Goal: Task Accomplishment & Management: Manage account settings

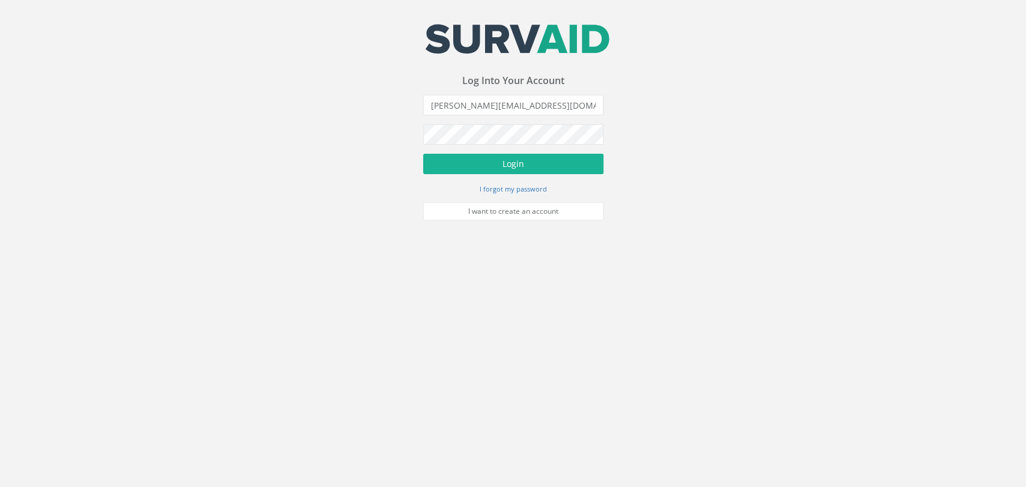
type input "[PERSON_NAME][EMAIL_ADDRESS][DOMAIN_NAME]"
click at [423, 154] on button "Login" at bounding box center [513, 164] width 180 height 20
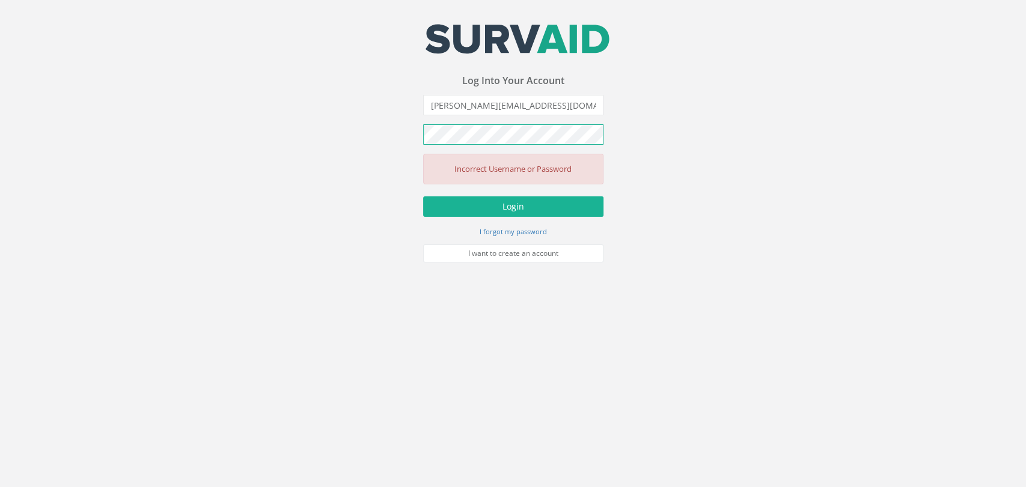
click at [423, 196] on button "Login" at bounding box center [513, 206] width 180 height 20
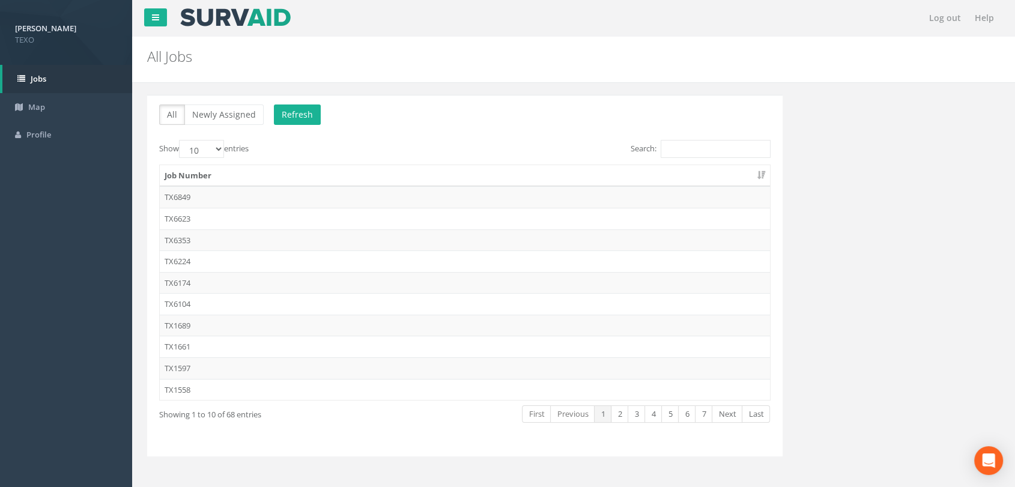
click at [218, 158] on div "Show 10 25 50 100 entries" at bounding box center [307, 150] width 297 height 21
click at [218, 153] on select "10 25 50 100" at bounding box center [201, 149] width 45 height 18
select select "100"
click at [181, 140] on select "10 25 50 100" at bounding box center [201, 149] width 45 height 18
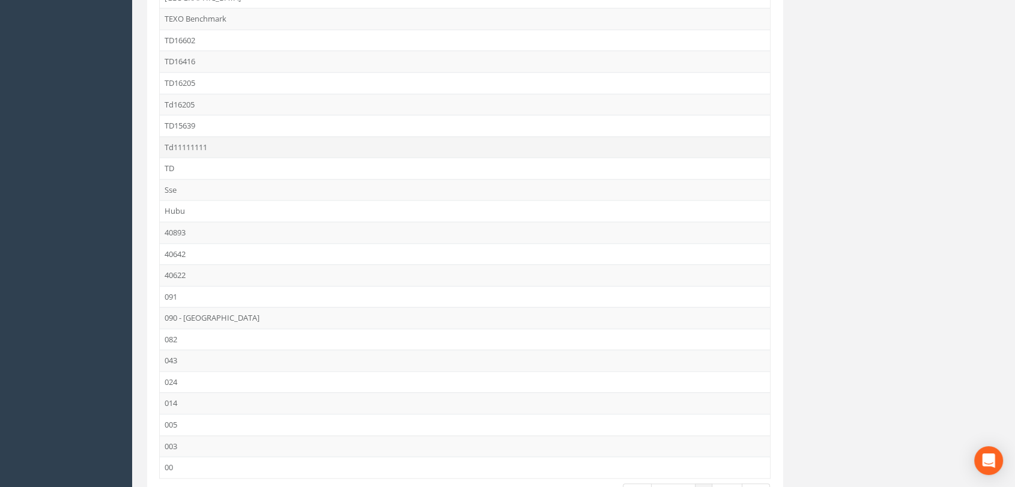
scroll to position [1154, 0]
click at [199, 135] on td "TD15639" at bounding box center [465, 134] width 610 height 22
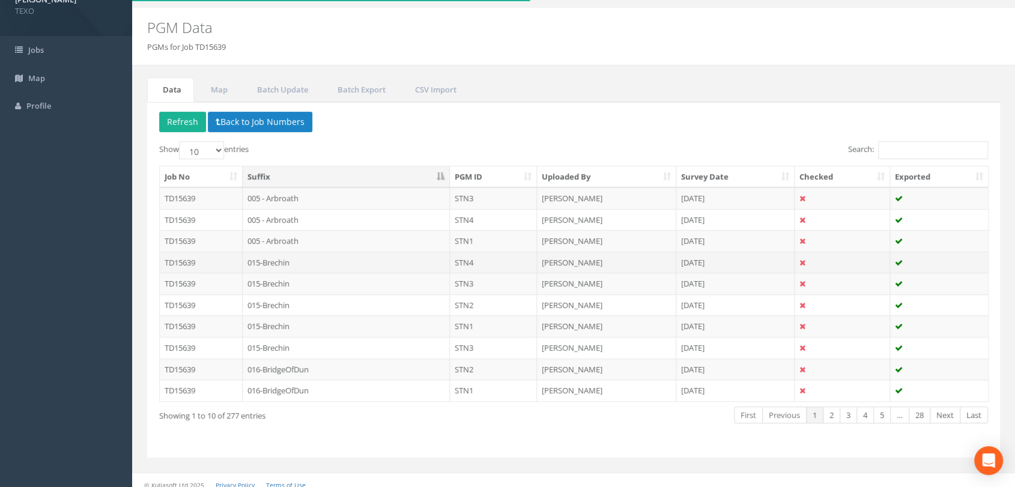
scroll to position [37, 0]
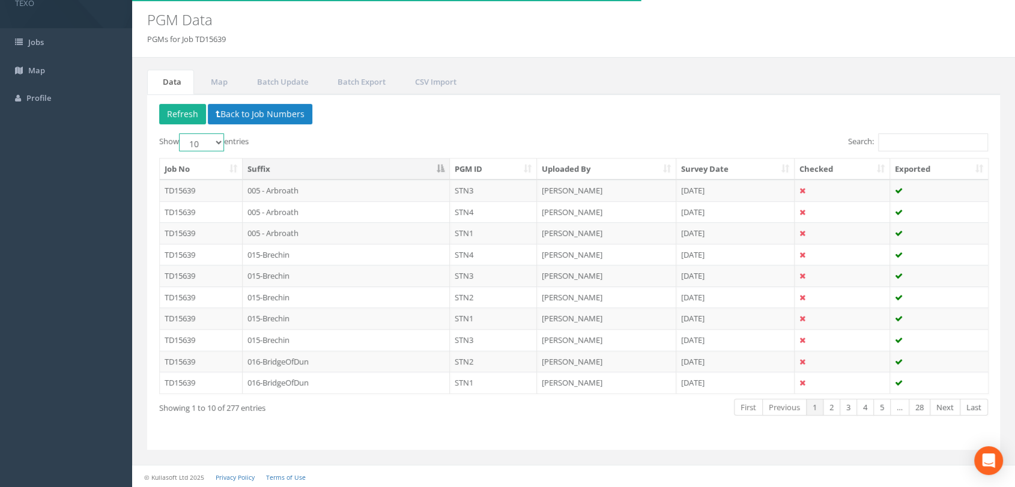
click at [202, 138] on select "10 25 50 100" at bounding box center [201, 142] width 45 height 18
select select "100"
click at [181, 133] on select "10 25 50 100" at bounding box center [201, 142] width 45 height 18
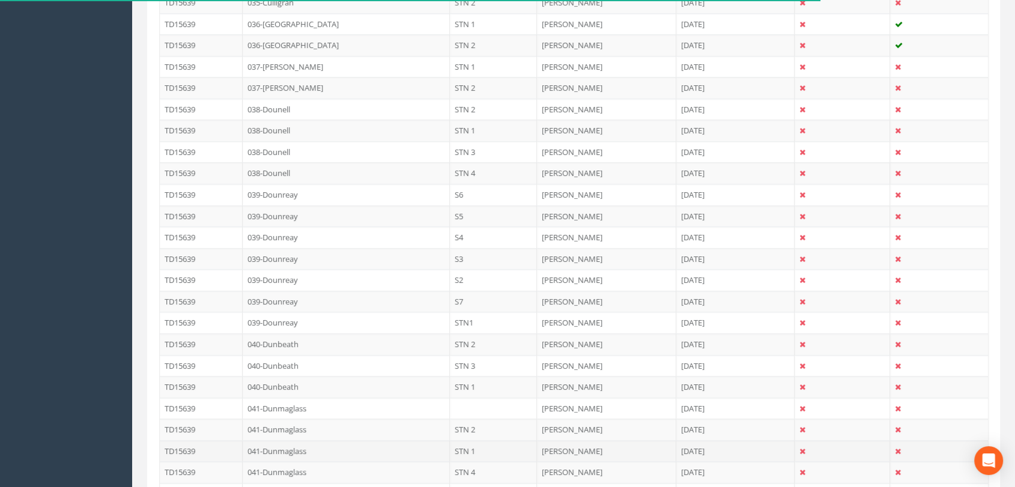
scroll to position [1954, 0]
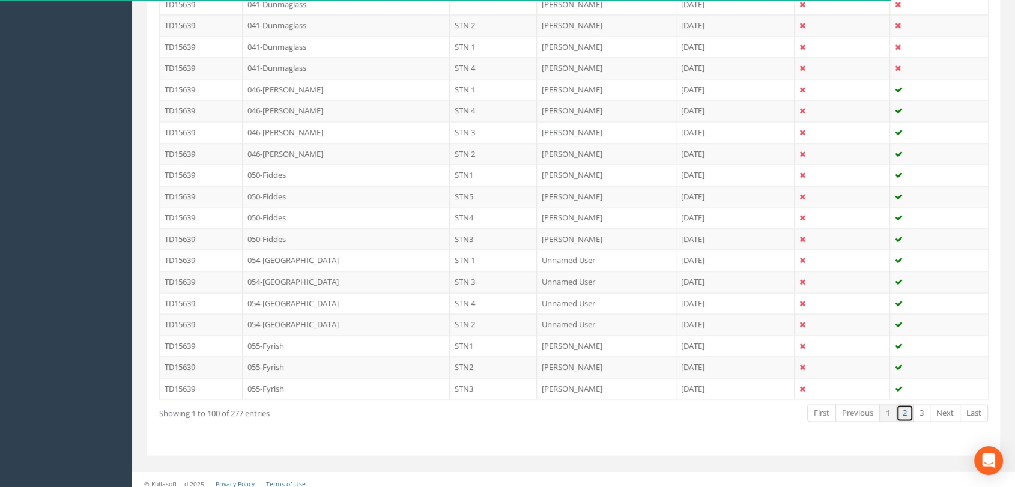
click at [908, 409] on link "2" at bounding box center [904, 412] width 17 height 17
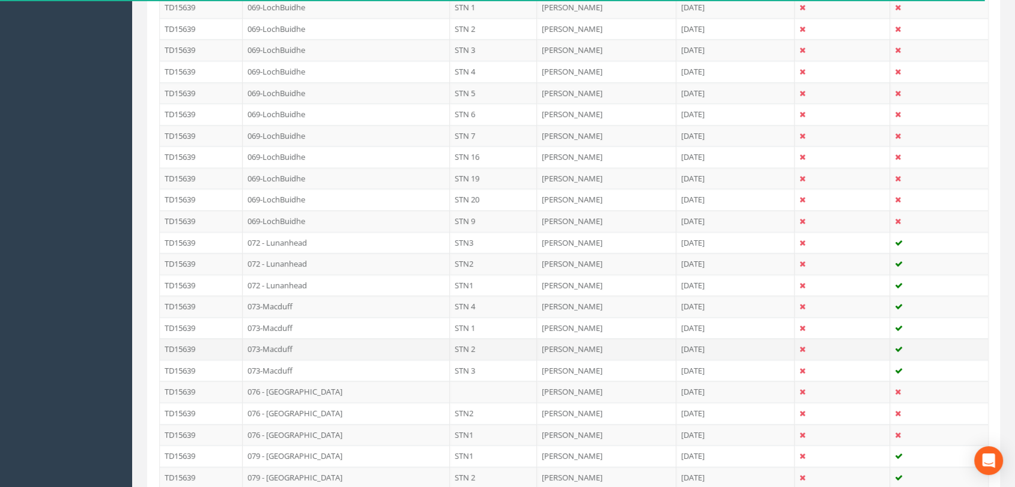
scroll to position [1420, 0]
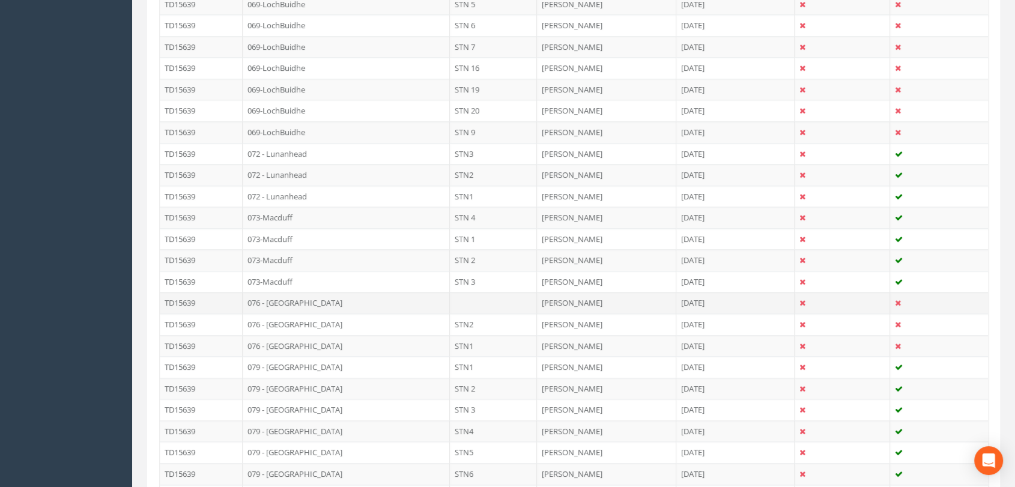
click at [365, 300] on td "076 - [GEOGRAPHIC_DATA]" at bounding box center [346, 303] width 207 height 22
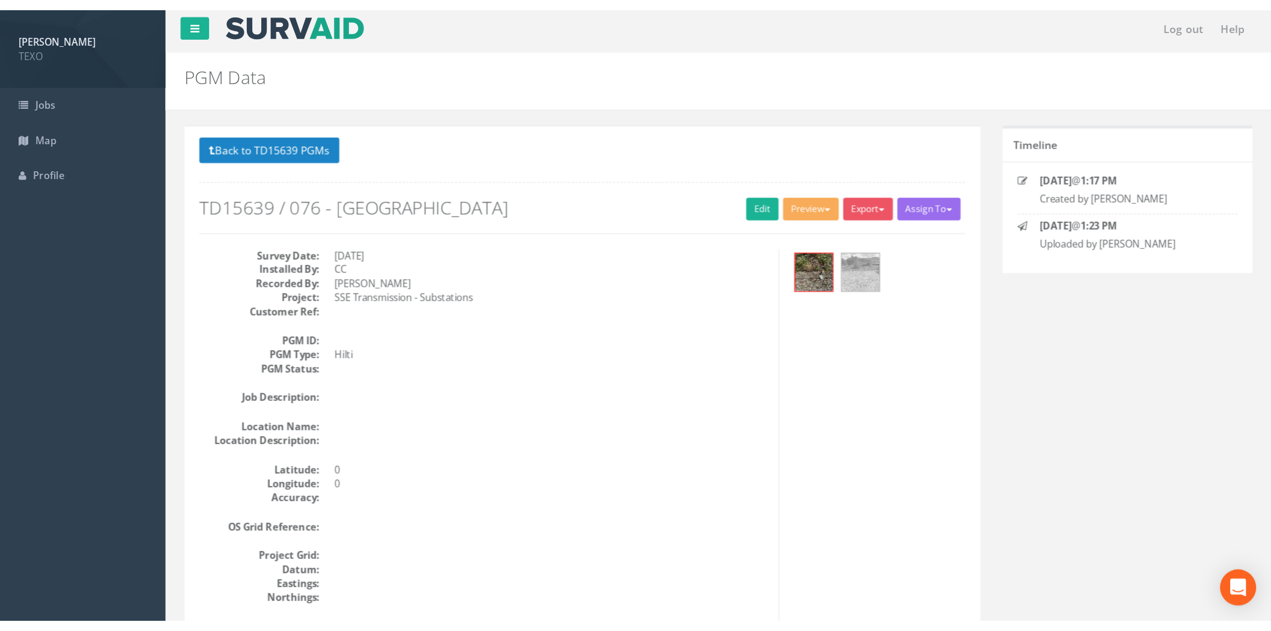
scroll to position [0, 0]
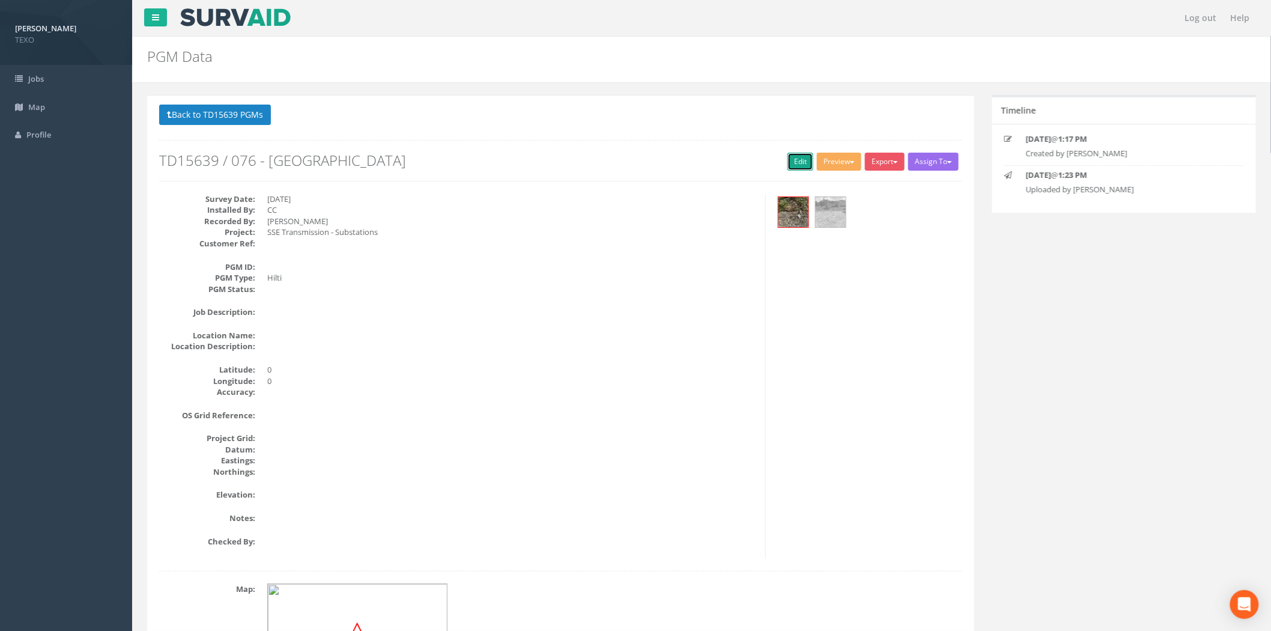
click at [808, 165] on link "Edit" at bounding box center [801, 162] width 26 height 18
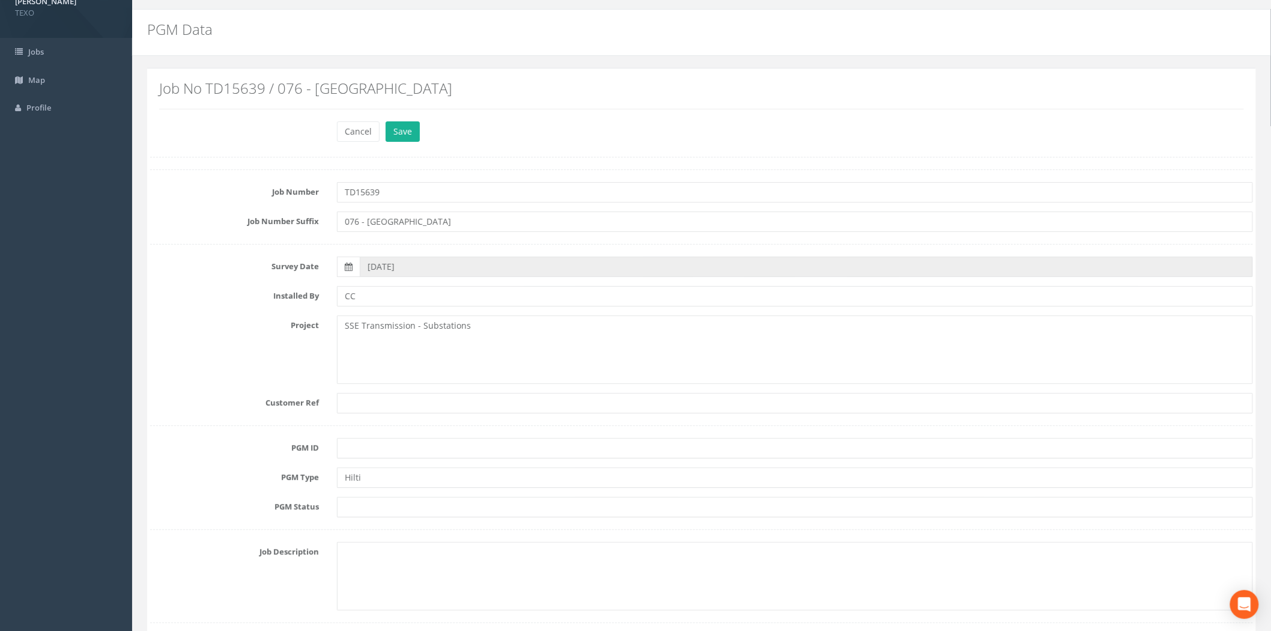
scroll to position [88, 0]
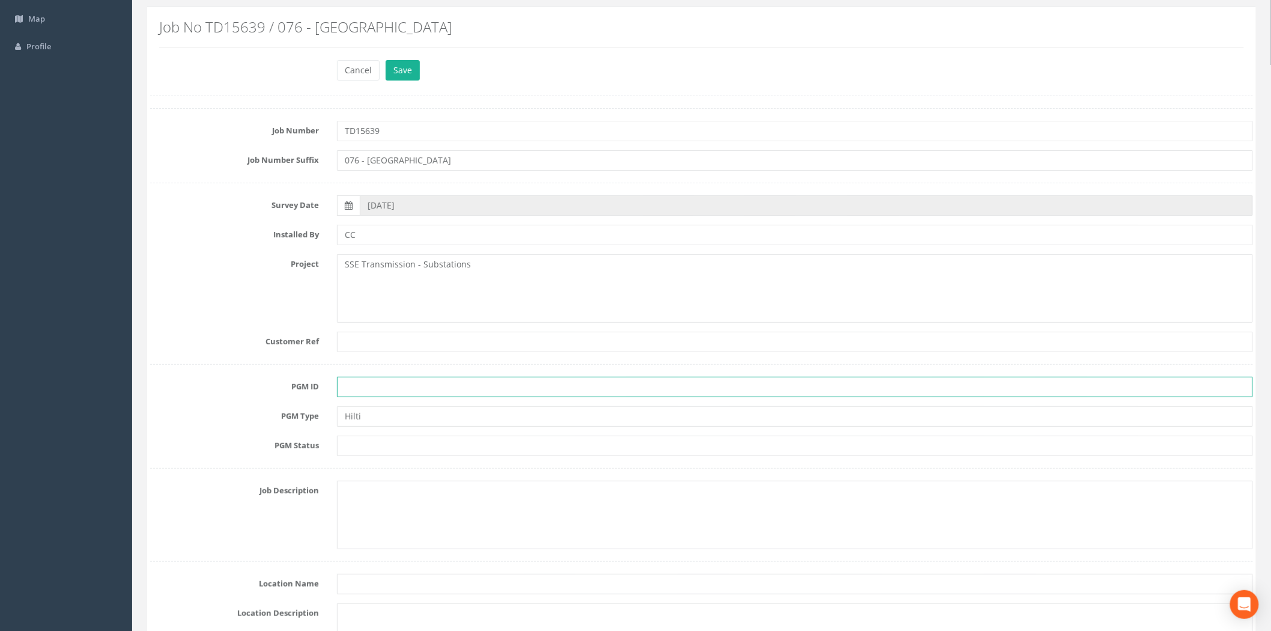
click at [385, 387] on input "text" at bounding box center [795, 387] width 916 height 20
type input "STN3"
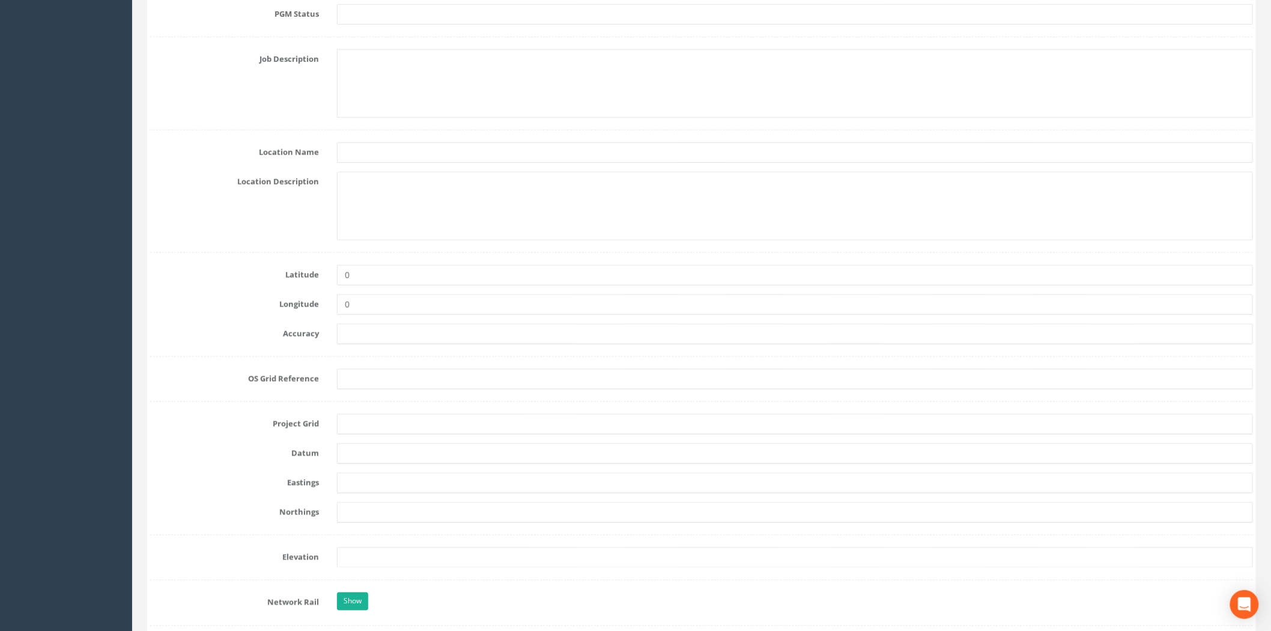
scroll to position [534, 0]
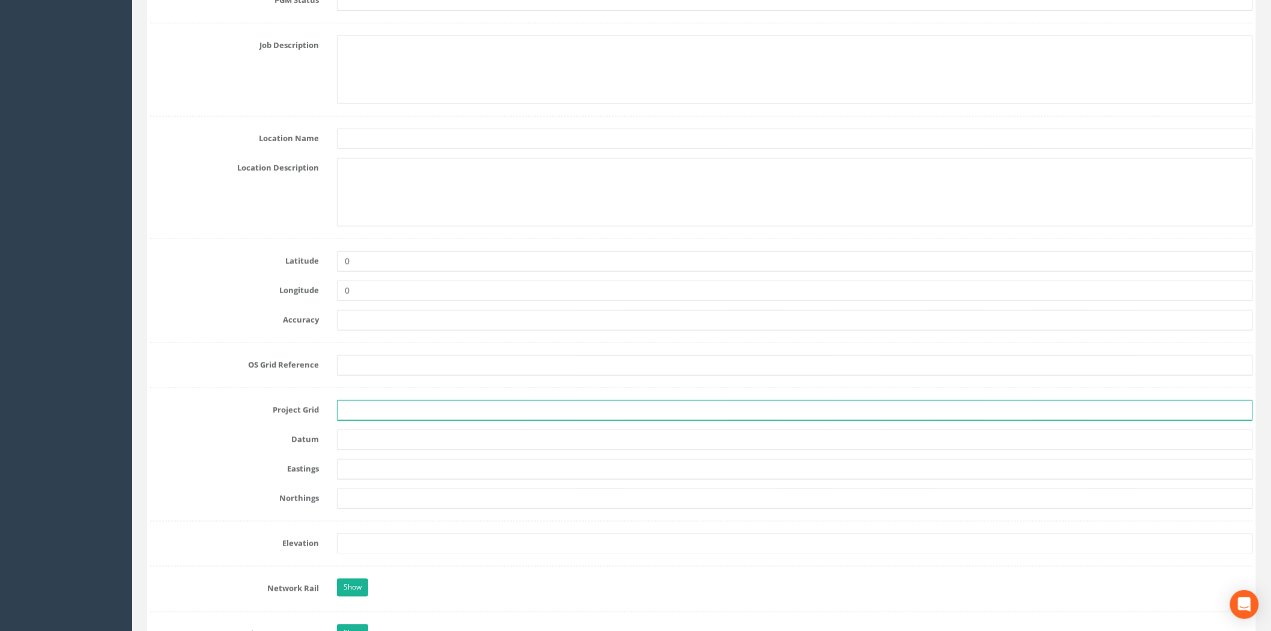
click at [364, 418] on input "text" at bounding box center [795, 410] width 916 height 20
type input "OSGB"
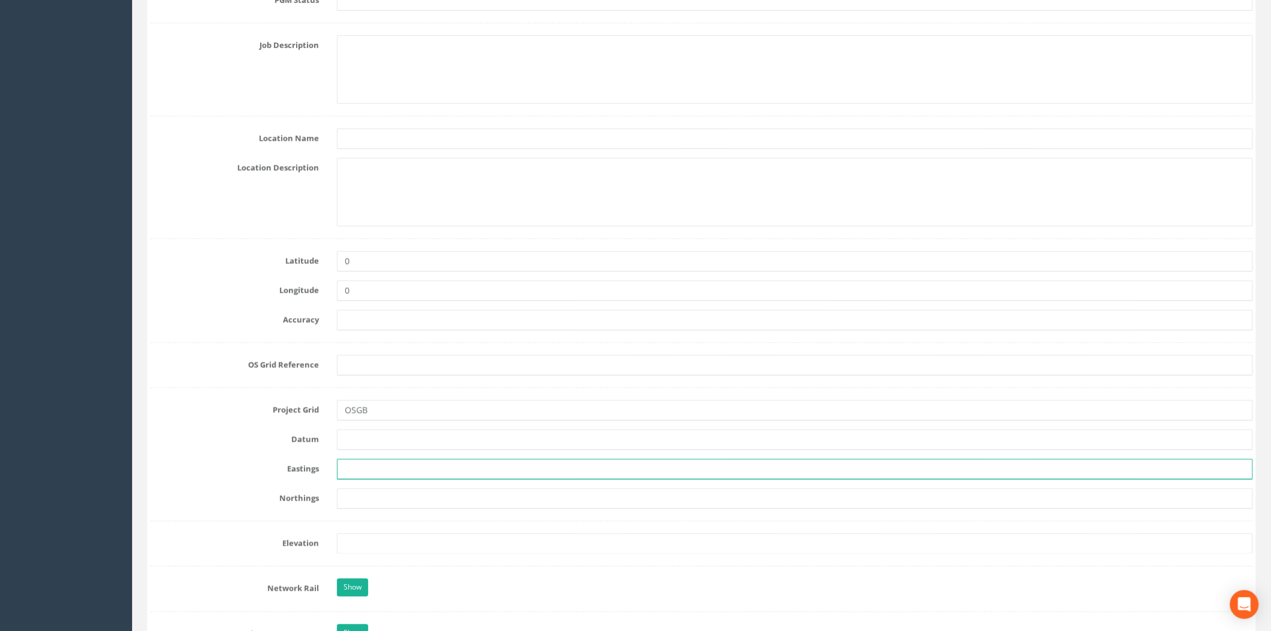
click at [361, 476] on input "text" at bounding box center [795, 469] width 916 height 20
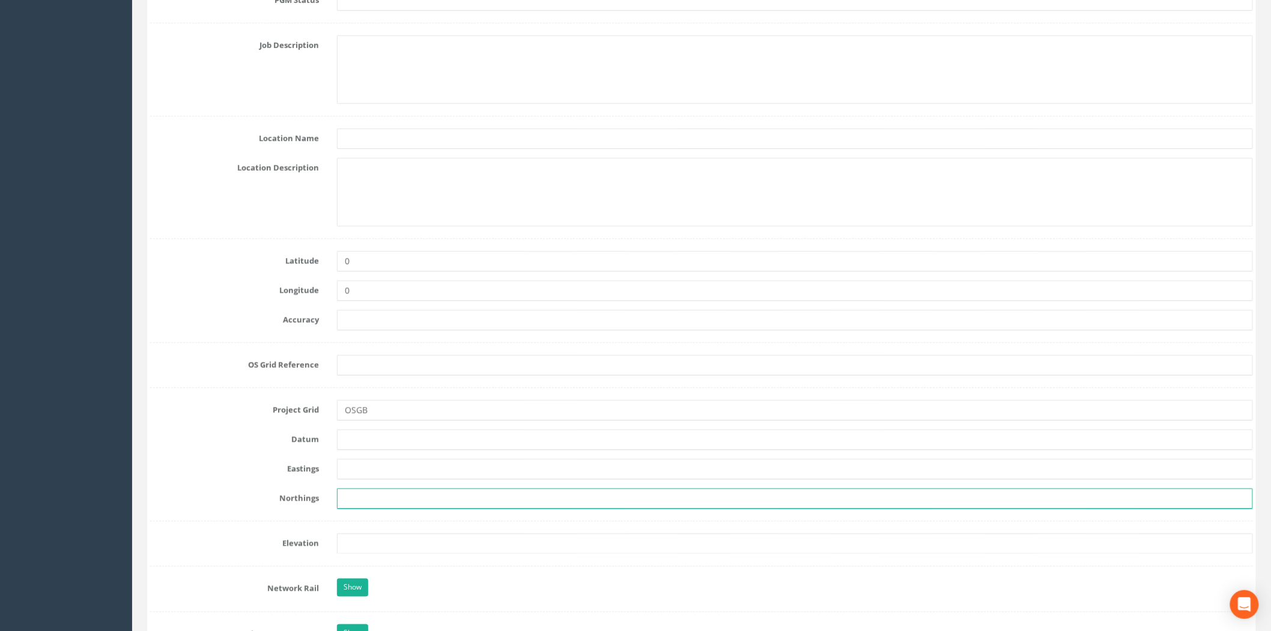
click at [350, 487] on input "text" at bounding box center [795, 498] width 916 height 20
paste input "863293.322"
type input "863293.322"
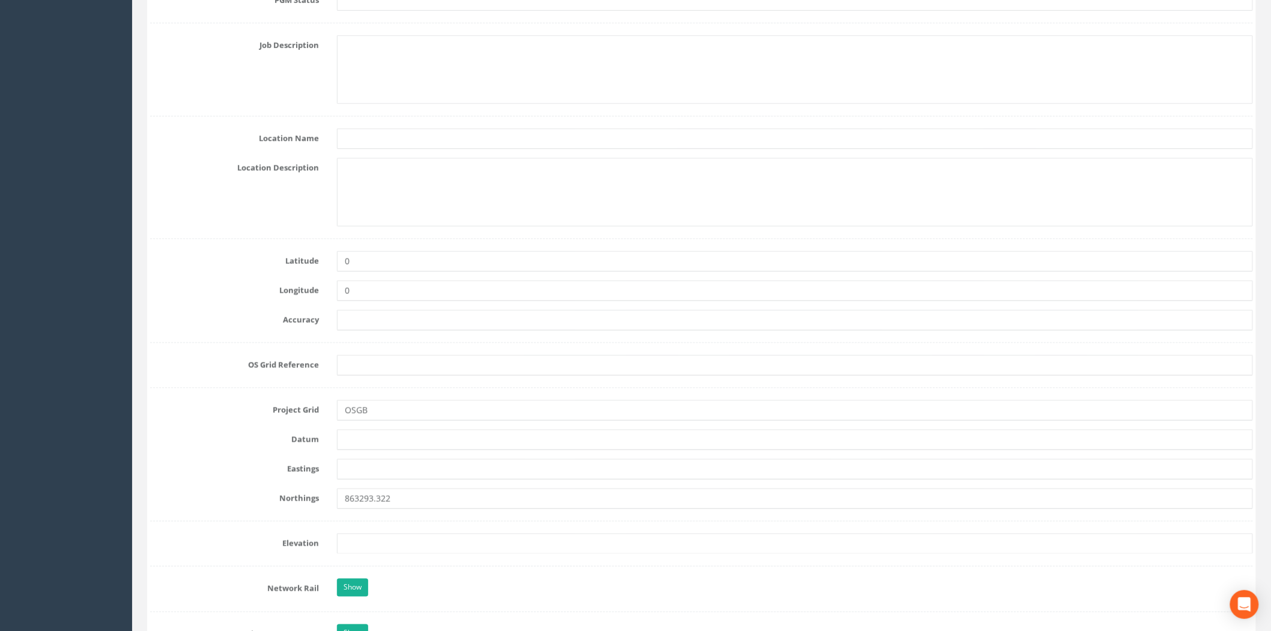
click at [365, 458] on form "Cancel Save Delete Job Number TD15639 Job Number Suffix 076 - Mossford Survey D…" at bounding box center [701, 531] width 1103 height 1832
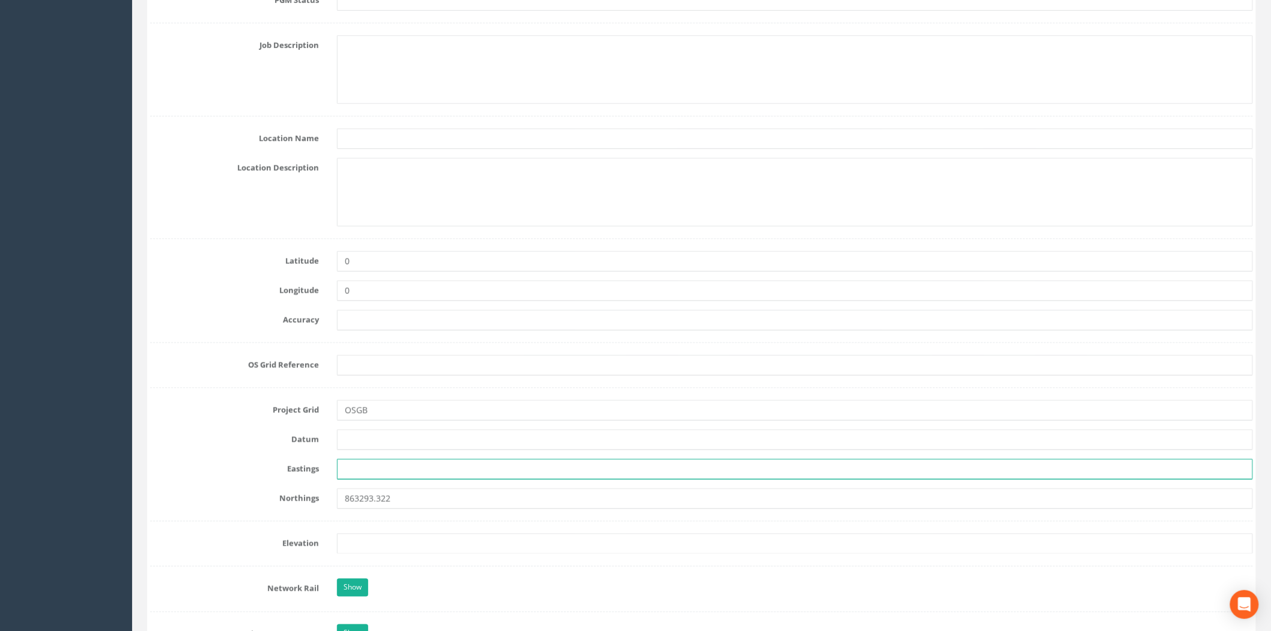
click at [357, 473] on input "text" at bounding box center [795, 469] width 916 height 20
paste input "233078.561"
type input "233078.561"
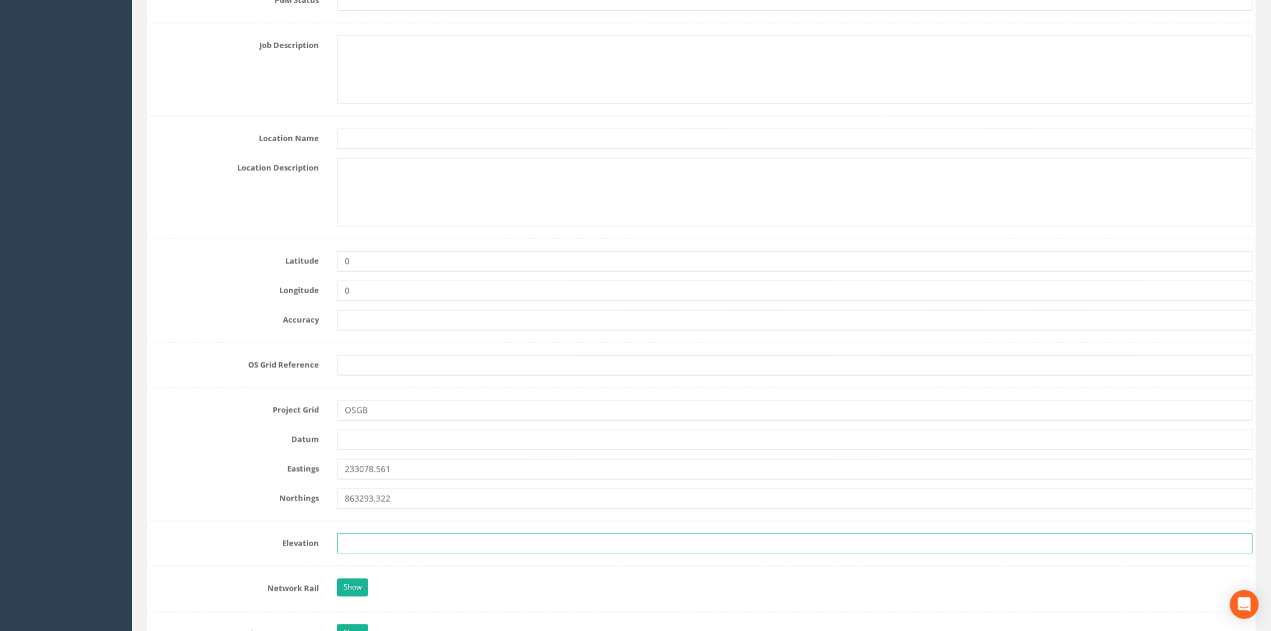
click at [350, 487] on input "text" at bounding box center [795, 544] width 916 height 20
paste input "93.635"
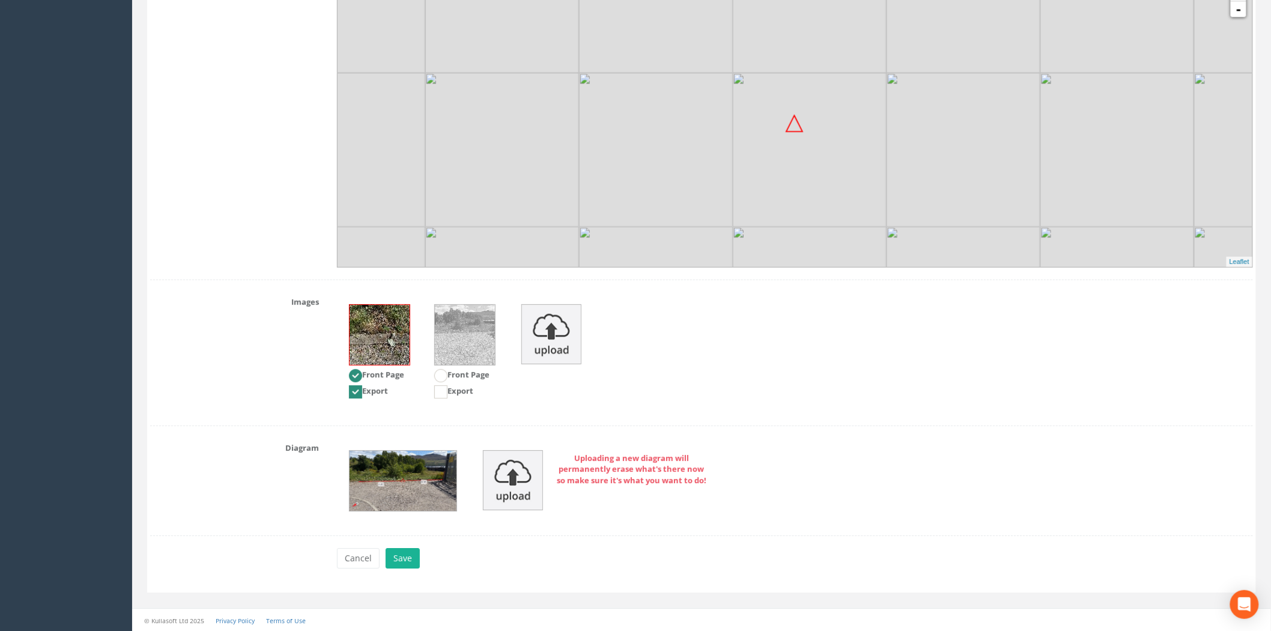
scroll to position [1412, 0]
type input "93.635"
click at [409, 487] on button "Save" at bounding box center [403, 557] width 34 height 20
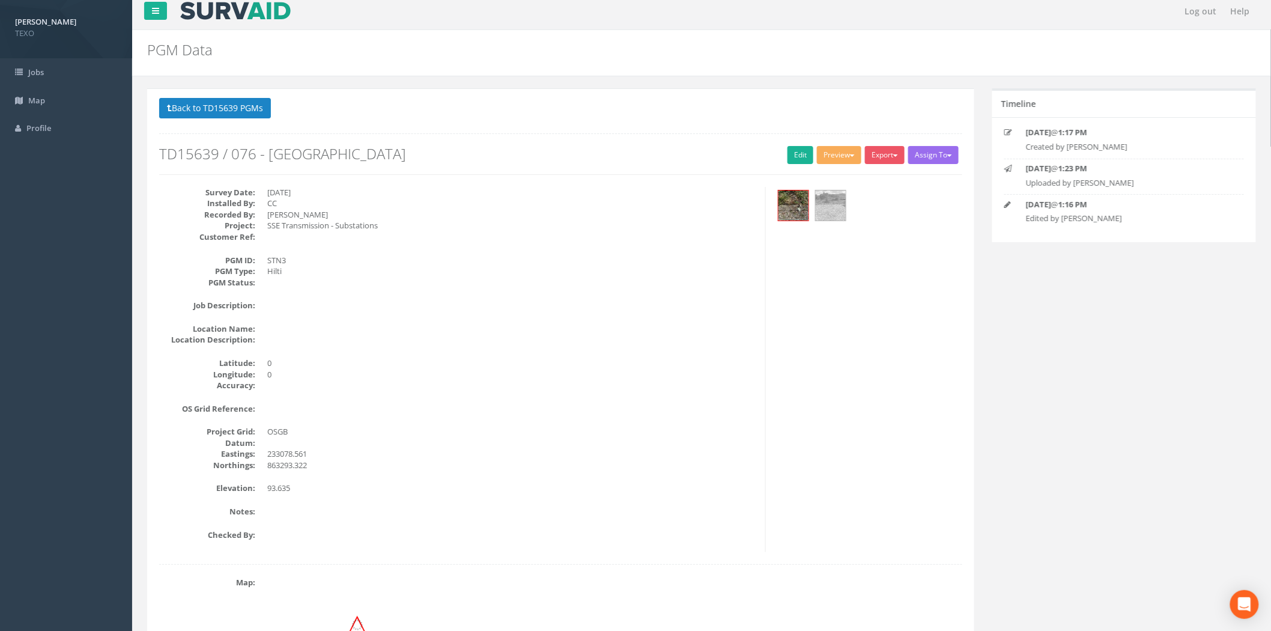
scroll to position [0, 0]
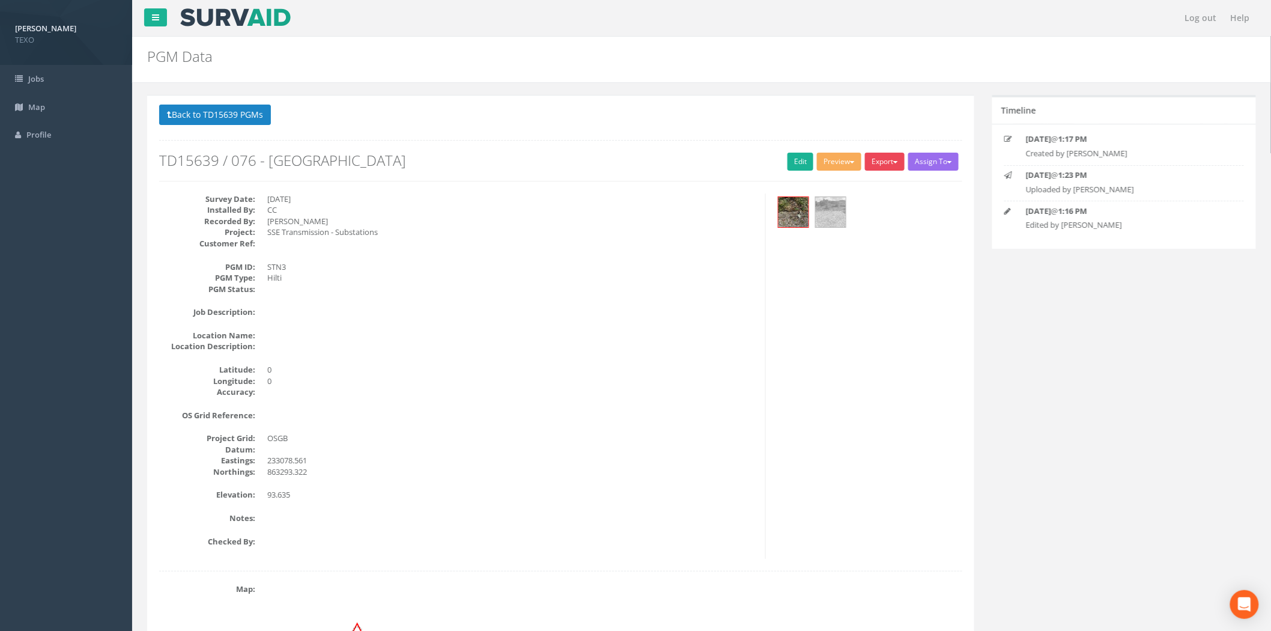
click at [885, 163] on button "Export" at bounding box center [885, 162] width 40 height 18
click at [861, 383] on link "SurvAid Generic Grid" at bounding box center [859, 385] width 94 height 19
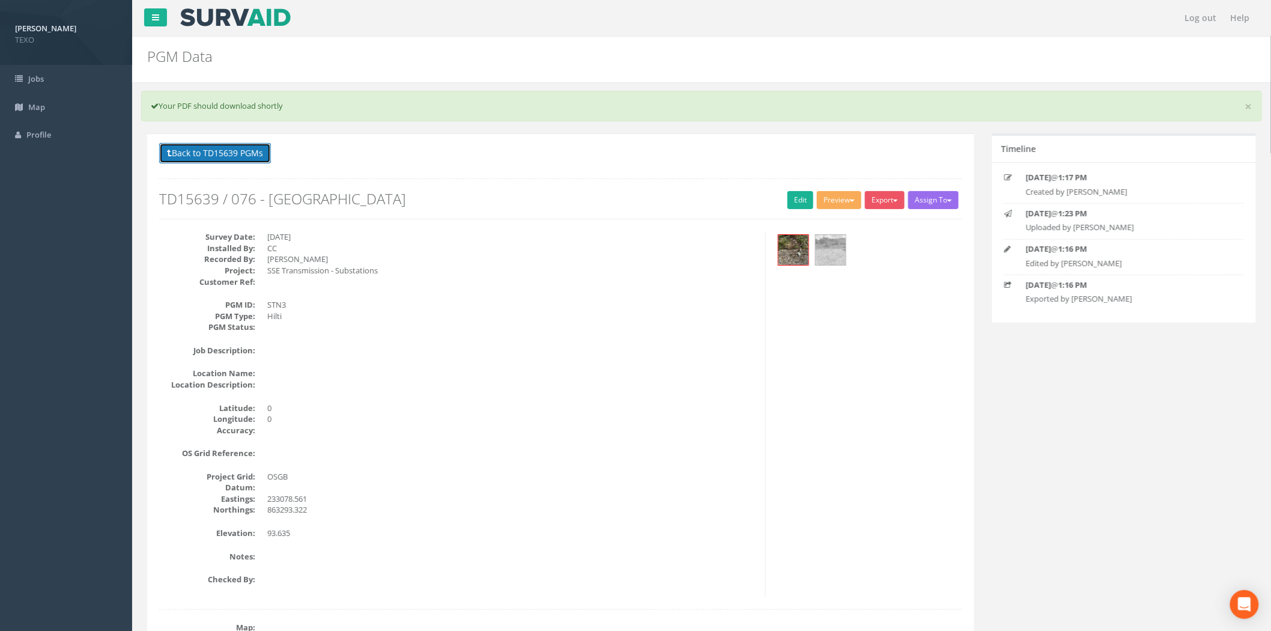
click at [227, 153] on button "Back to TD15639 PGMs" at bounding box center [215, 153] width 112 height 20
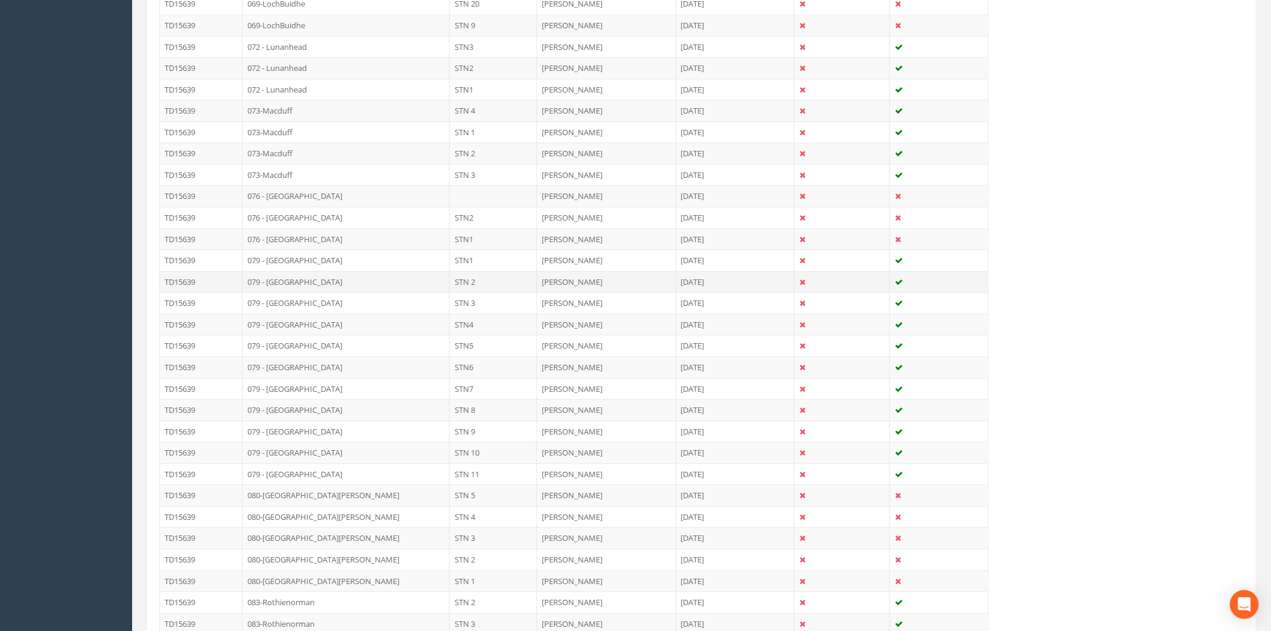
scroll to position [1513, 0]
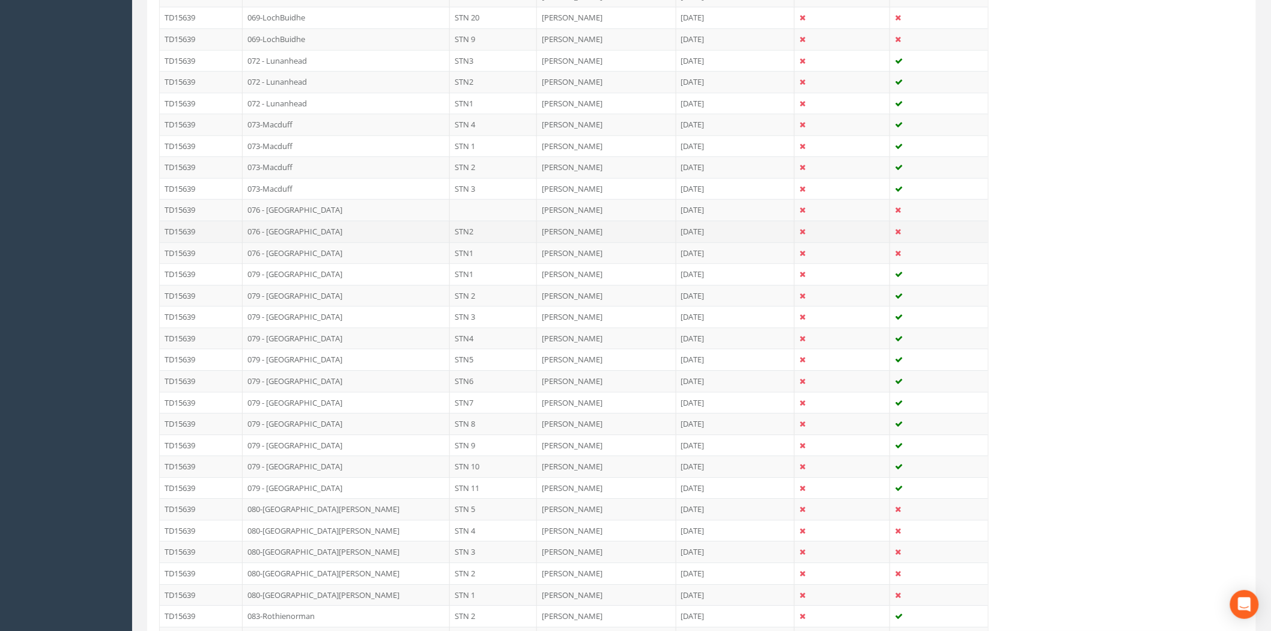
click at [431, 238] on td "076 - [GEOGRAPHIC_DATA]" at bounding box center [346, 232] width 207 height 22
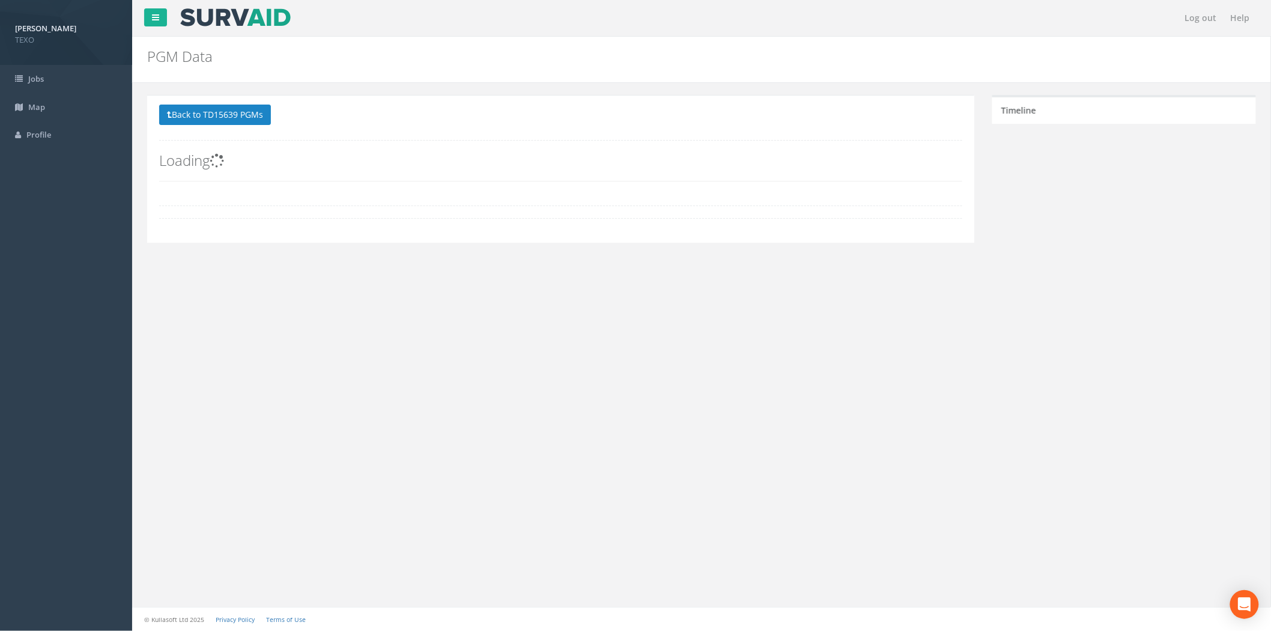
scroll to position [0, 0]
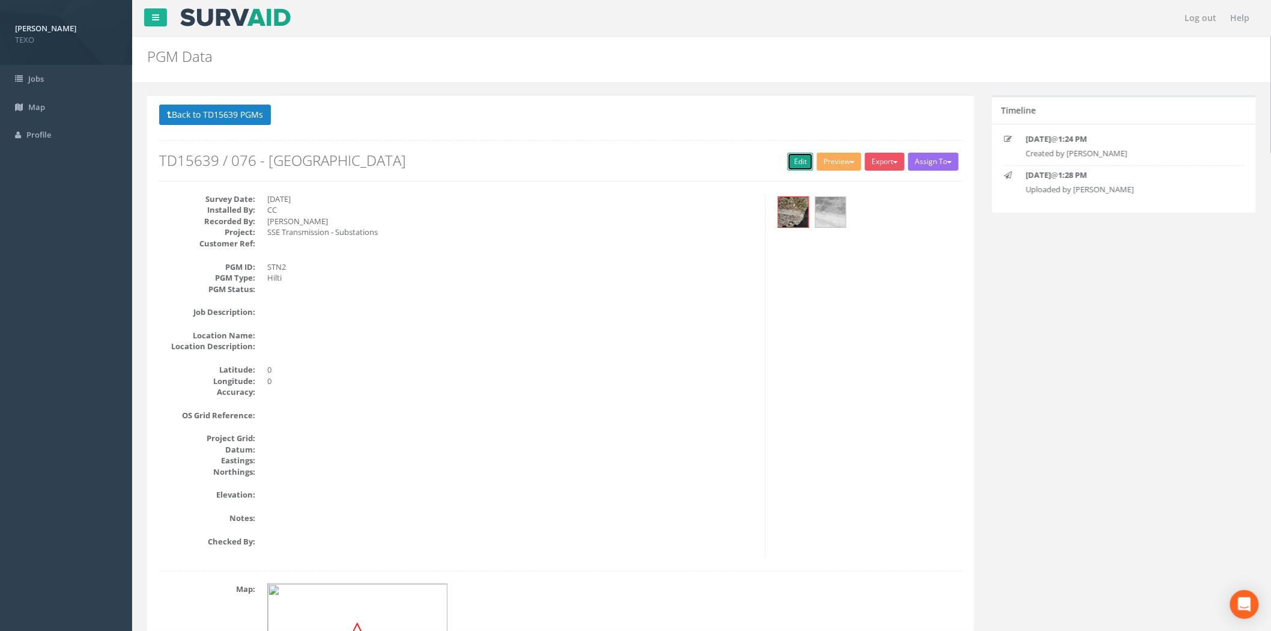
click at [808, 167] on link "Edit" at bounding box center [801, 162] width 26 height 18
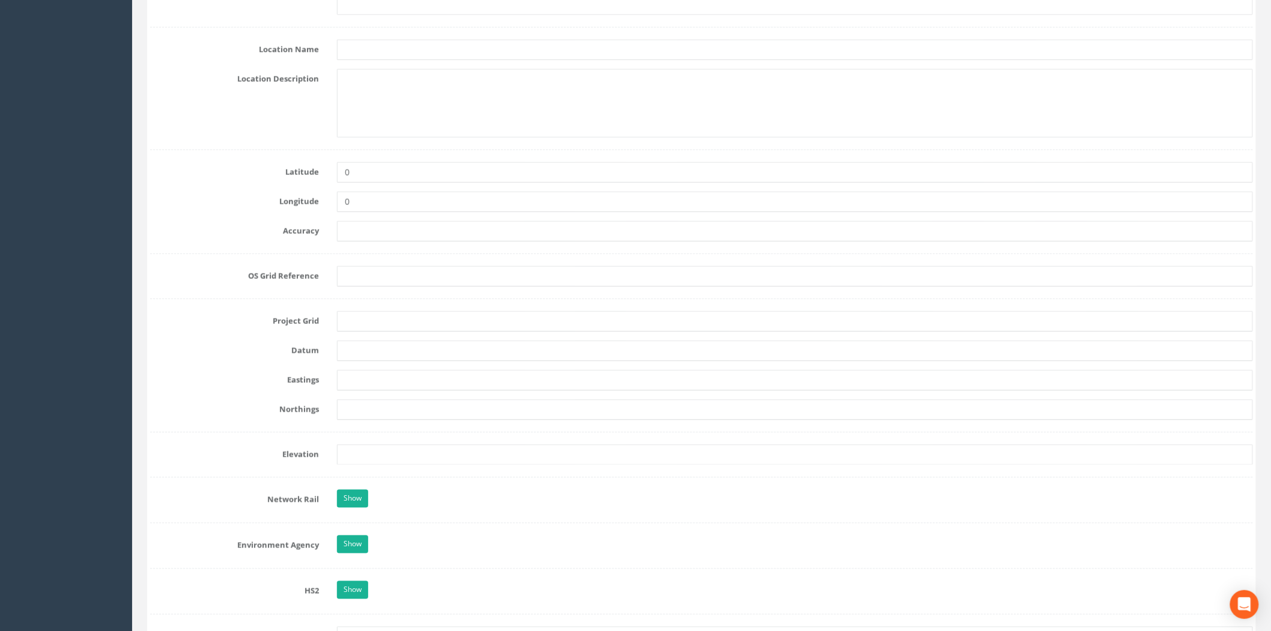
scroll to position [801, 0]
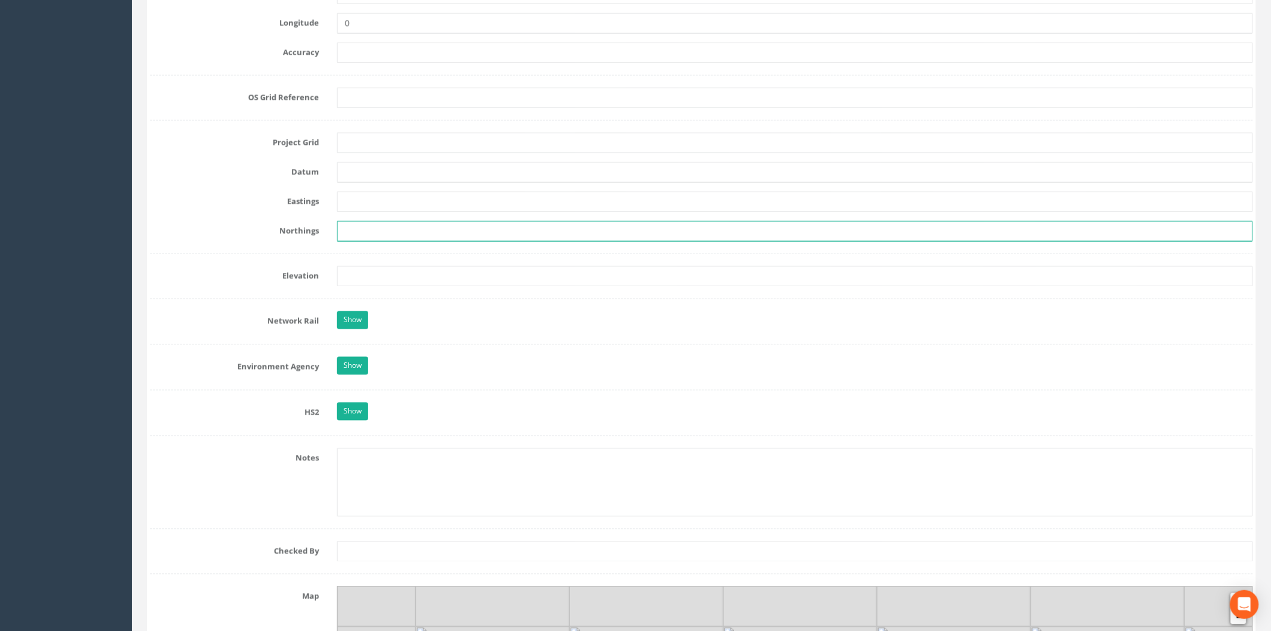
click at [351, 236] on input "text" at bounding box center [795, 231] width 916 height 20
paste input "863311.239"
type input "863311.239"
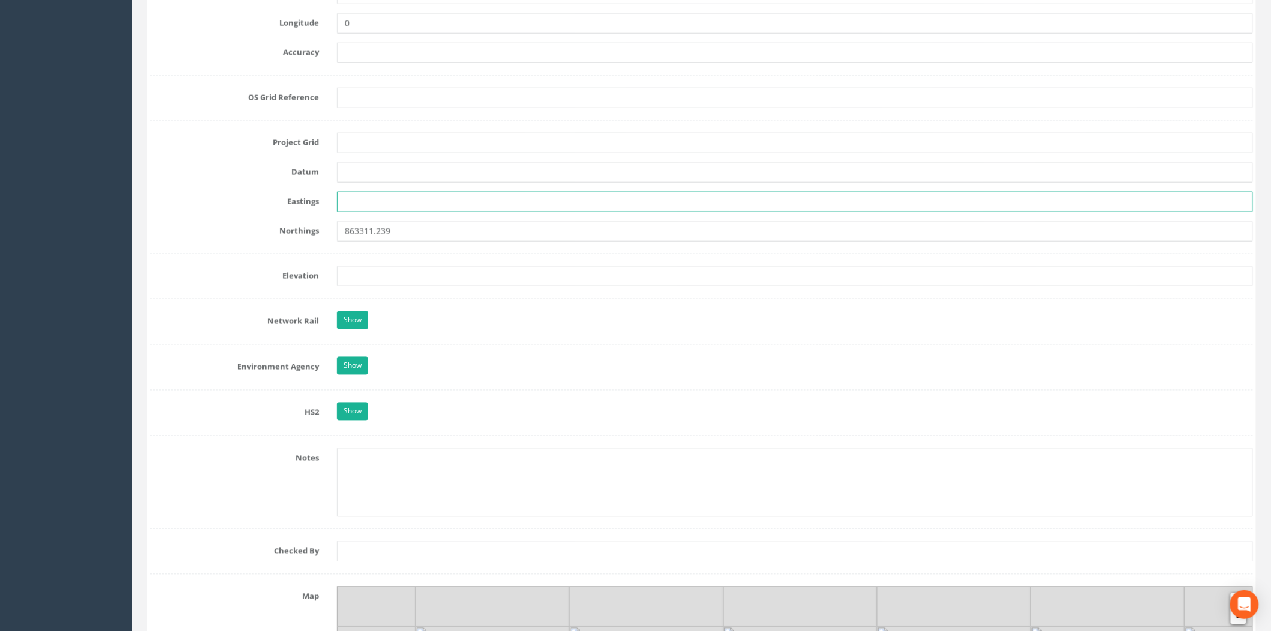
click at [358, 202] on input "text" at bounding box center [795, 202] width 916 height 20
paste input "233061.897"
type input "233061.897"
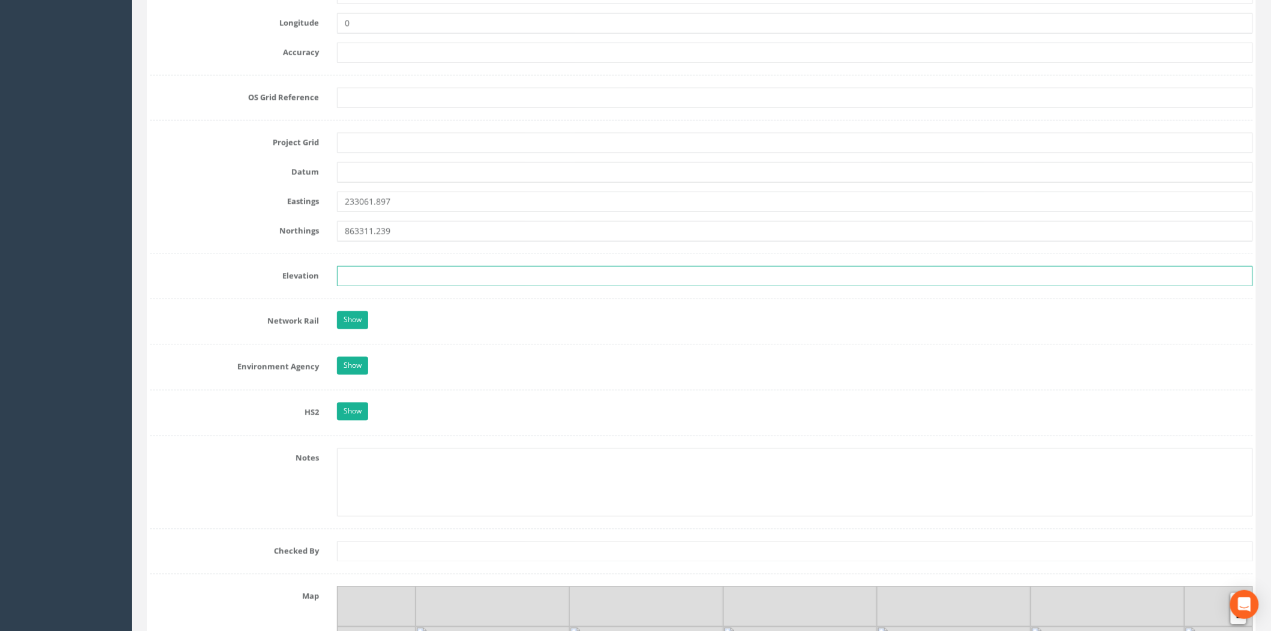
click at [355, 282] on input "text" at bounding box center [795, 276] width 916 height 20
paste input "93.600"
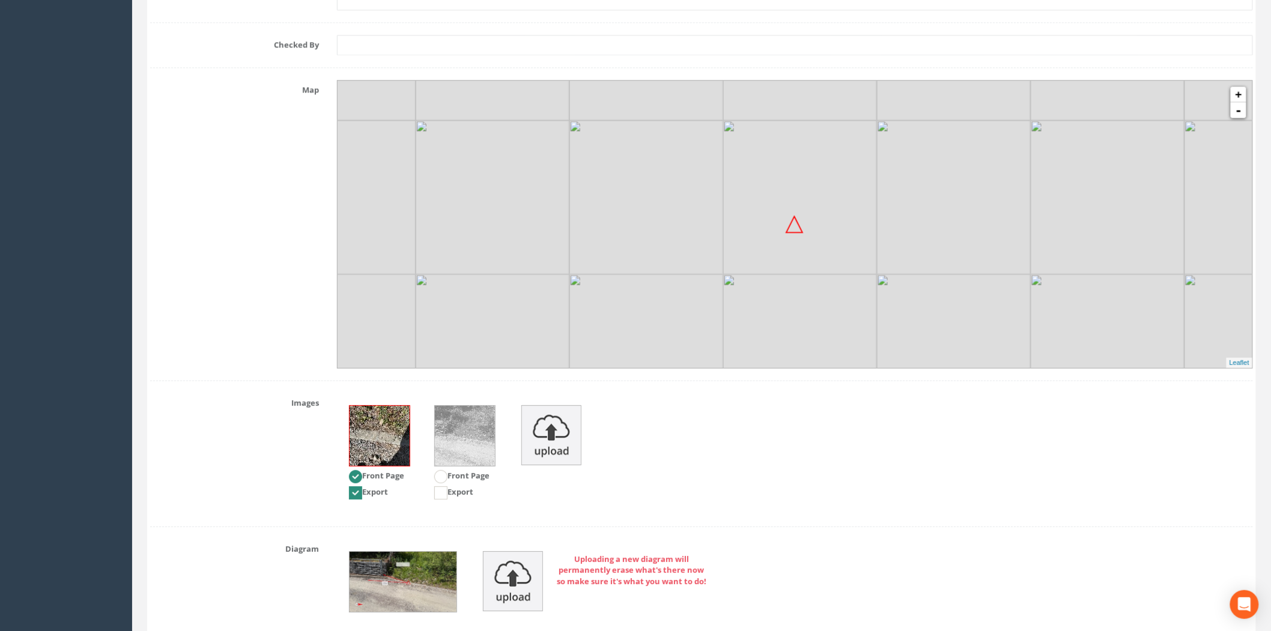
scroll to position [1412, 0]
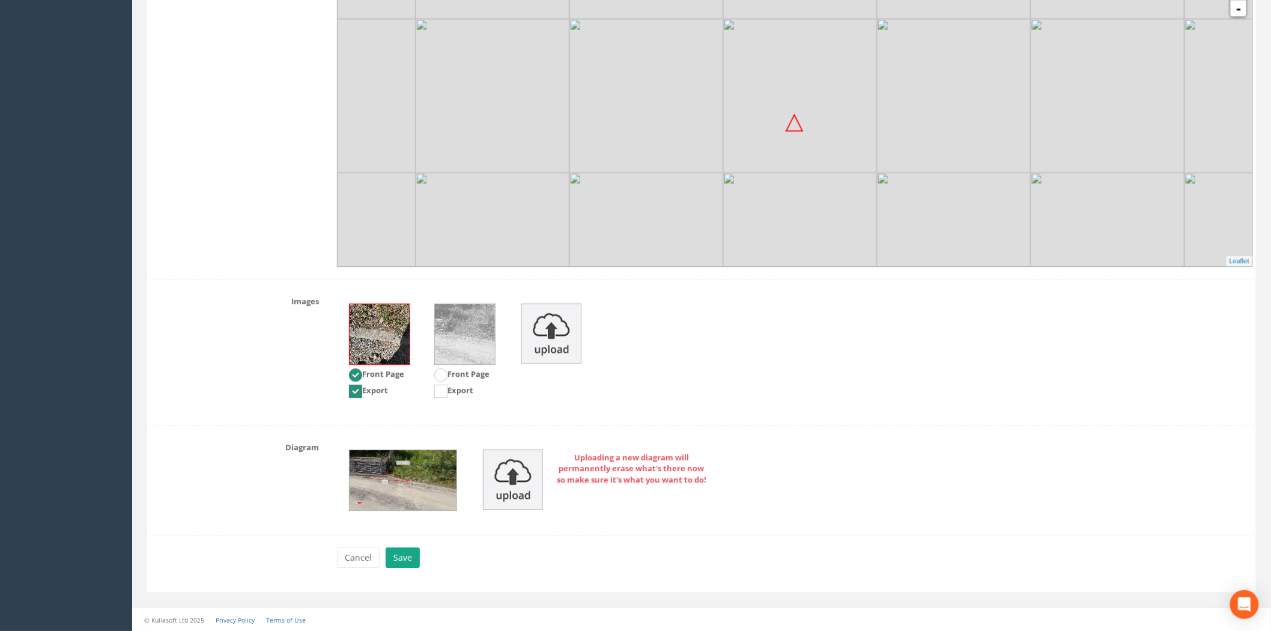
type input "93.600"
click at [394, 487] on button "Save" at bounding box center [403, 557] width 34 height 20
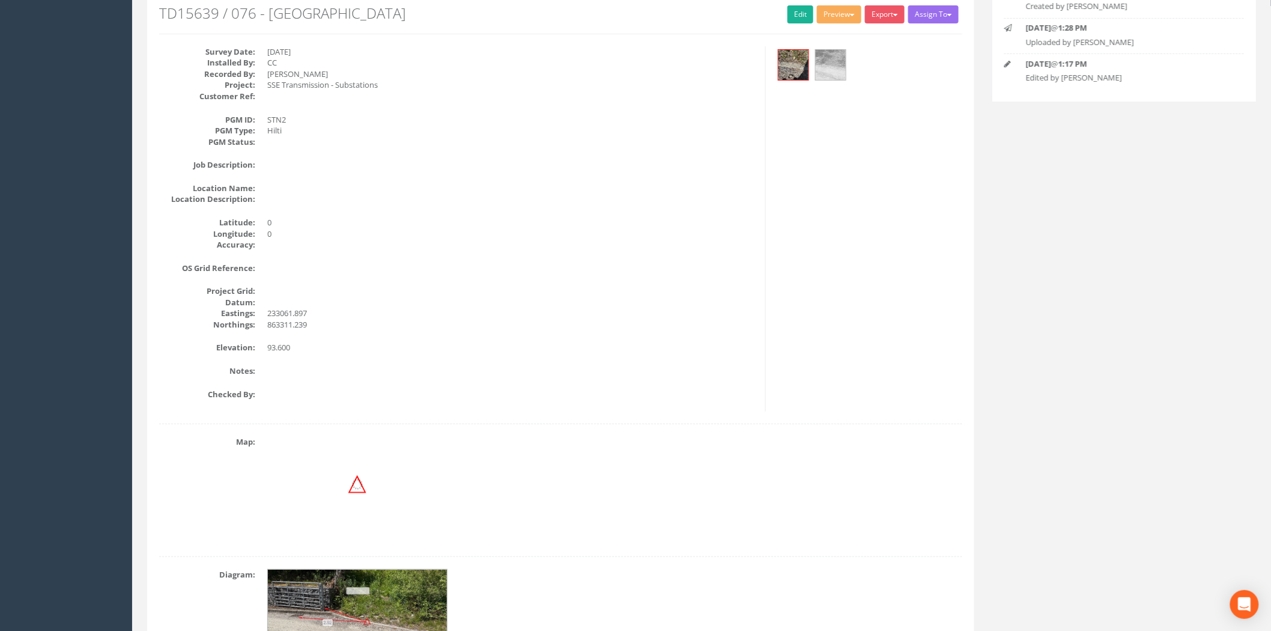
scroll to position [0, 0]
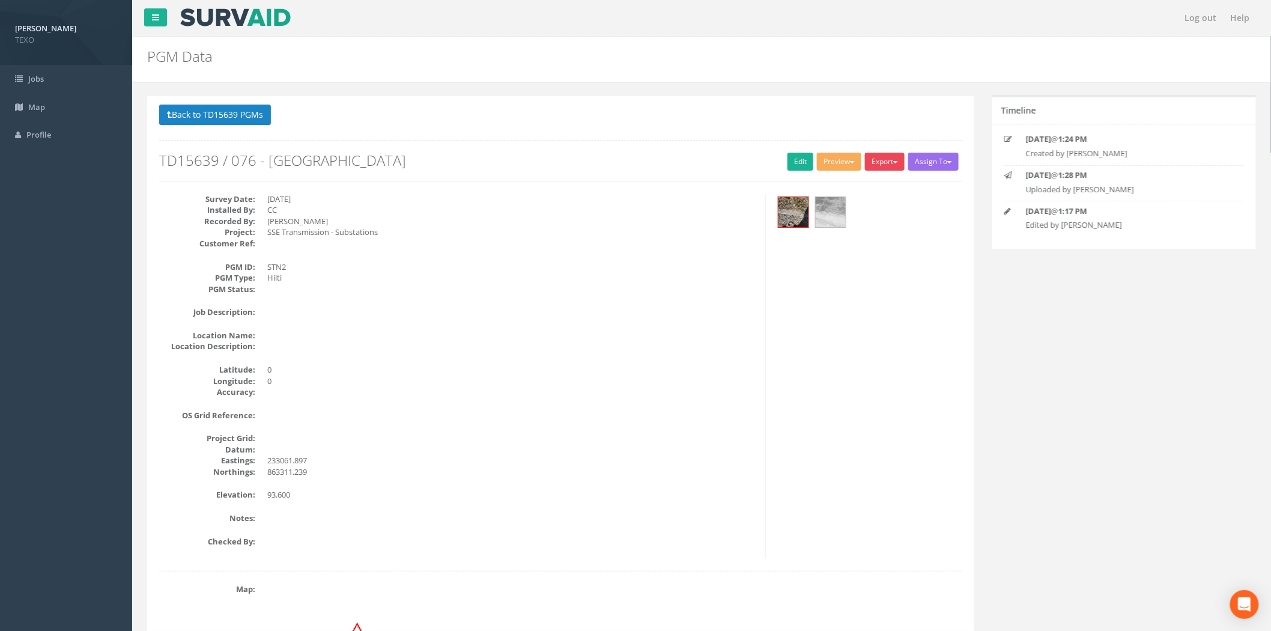
click at [886, 159] on button "Export" at bounding box center [885, 162] width 40 height 18
click at [854, 381] on link "SurvAid Generic Grid" at bounding box center [859, 385] width 94 height 19
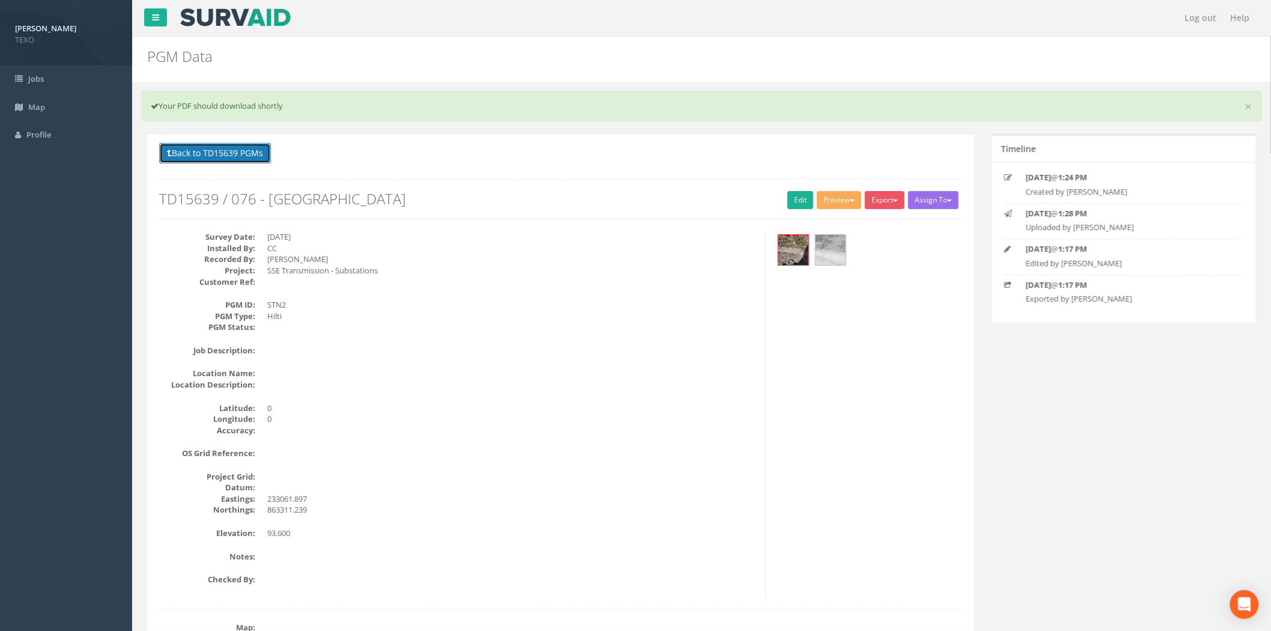
click at [231, 155] on button "Back to TD15639 PGMs" at bounding box center [215, 153] width 112 height 20
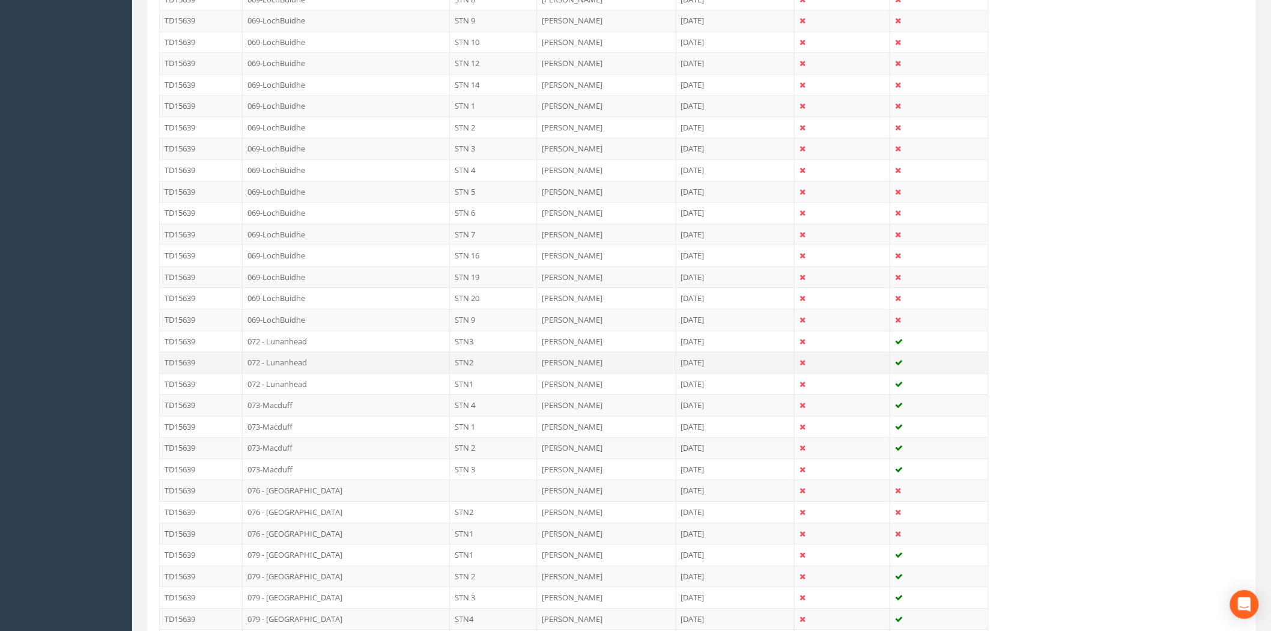
scroll to position [1246, 0]
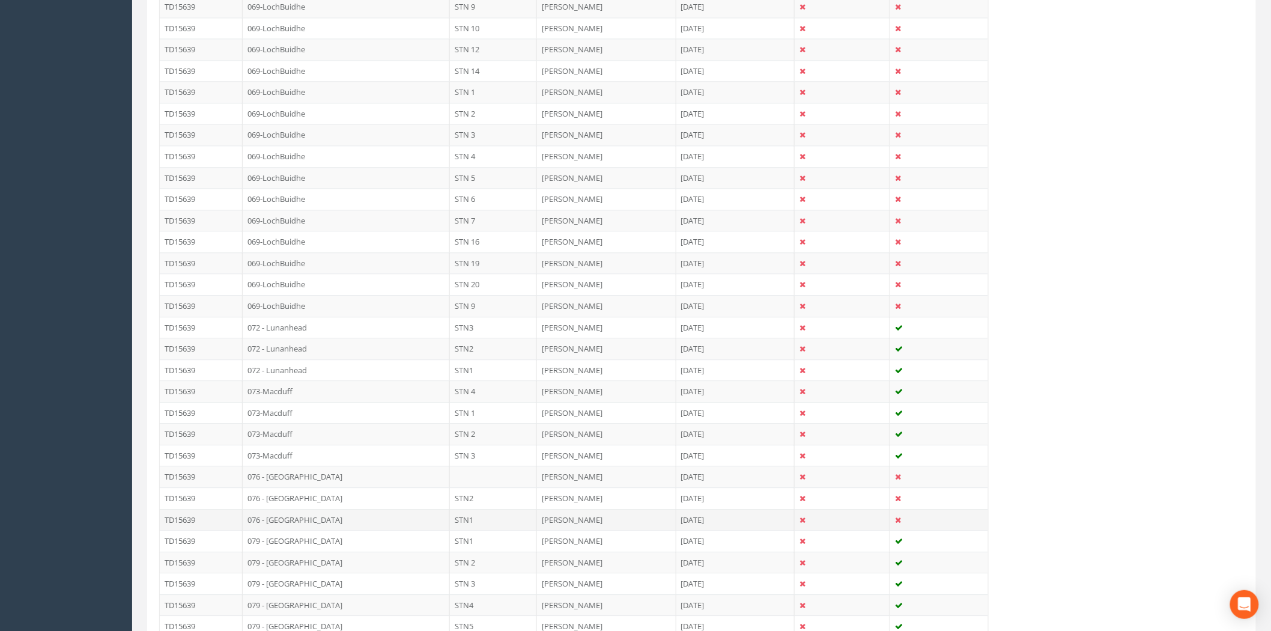
click at [363, 487] on td "076 - [GEOGRAPHIC_DATA]" at bounding box center [346, 520] width 207 height 22
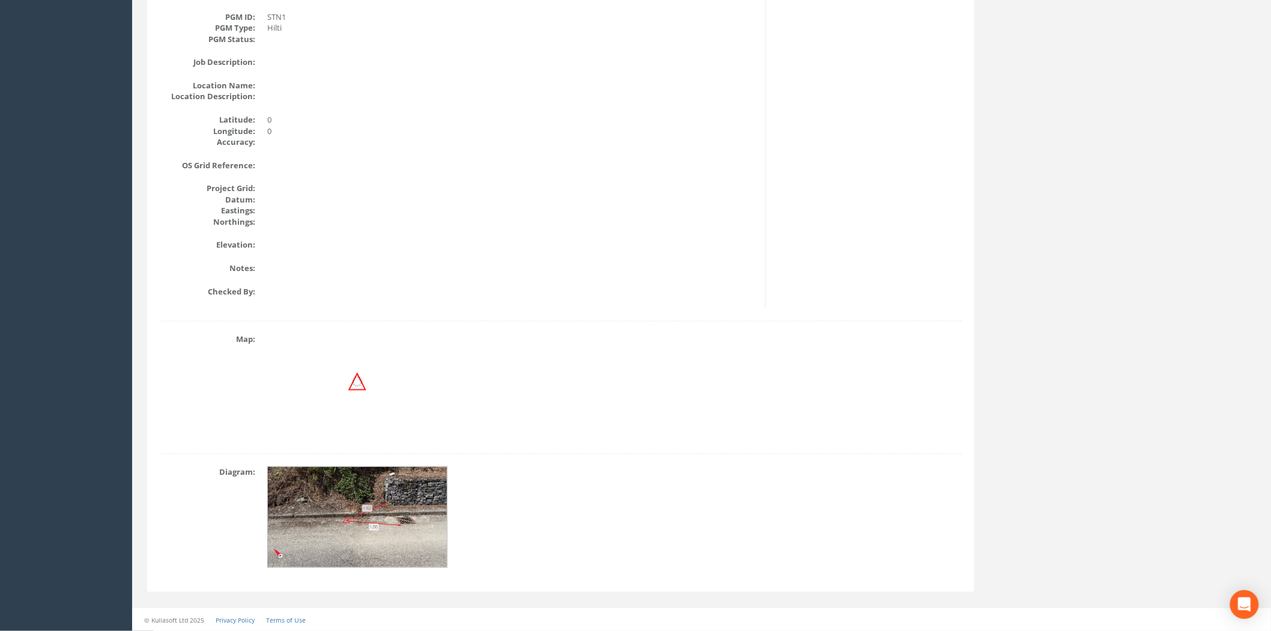
scroll to position [0, 0]
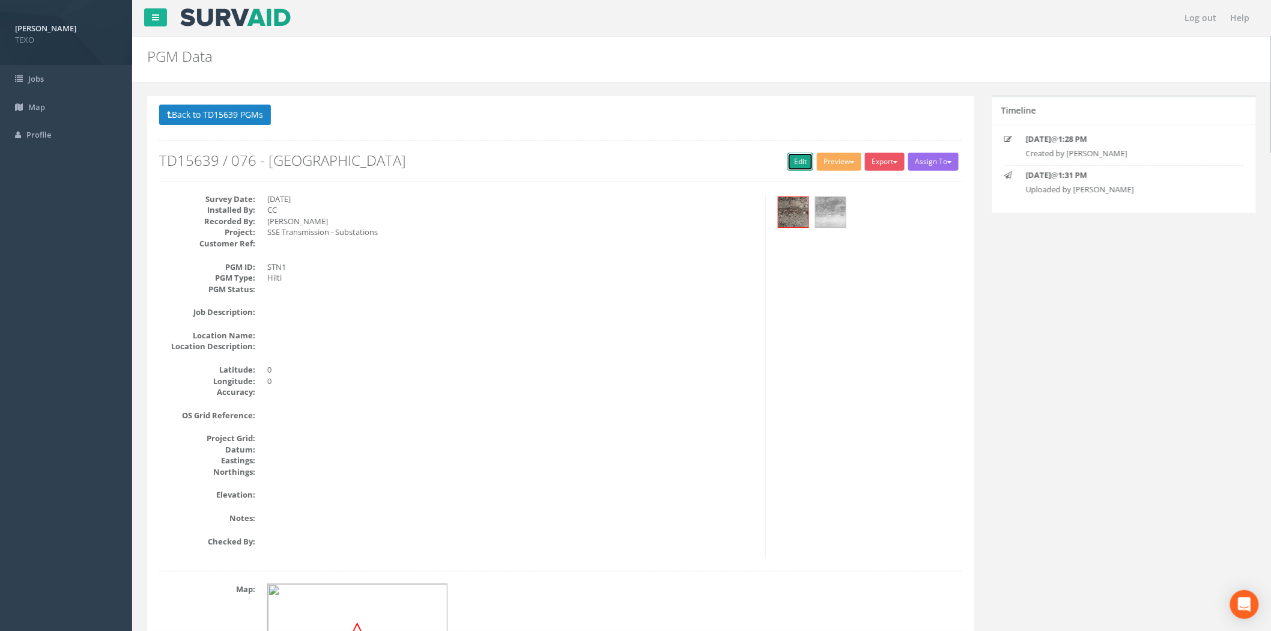
click at [794, 163] on link "Edit" at bounding box center [801, 162] width 26 height 18
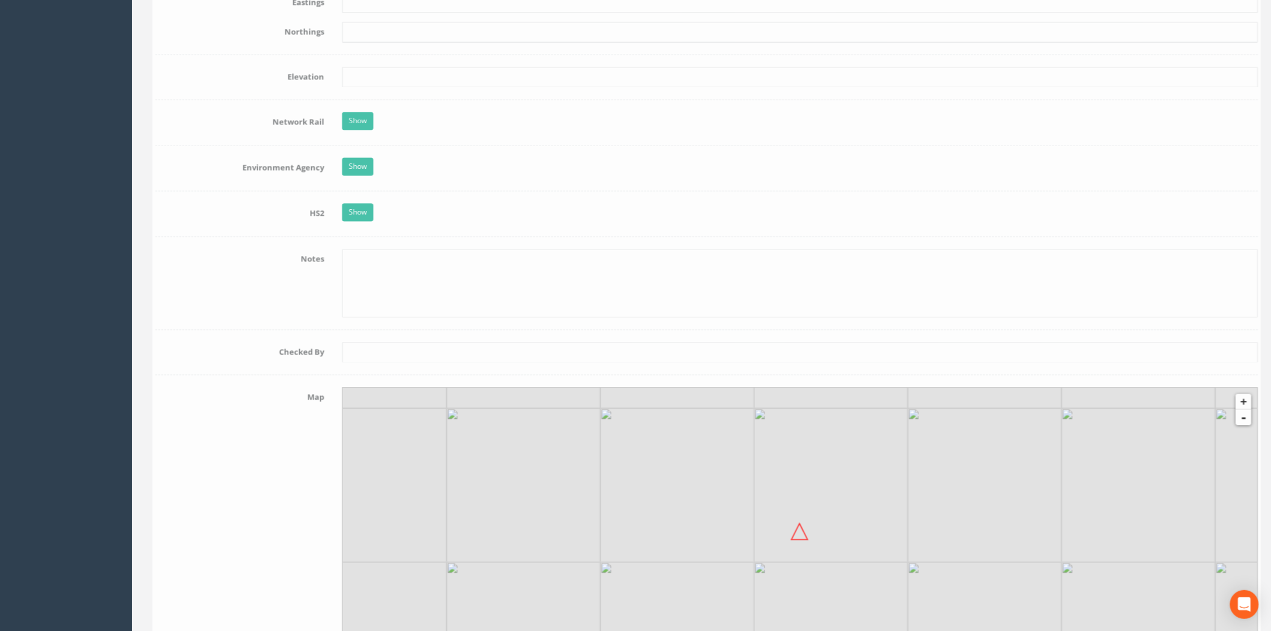
scroll to position [801, 0]
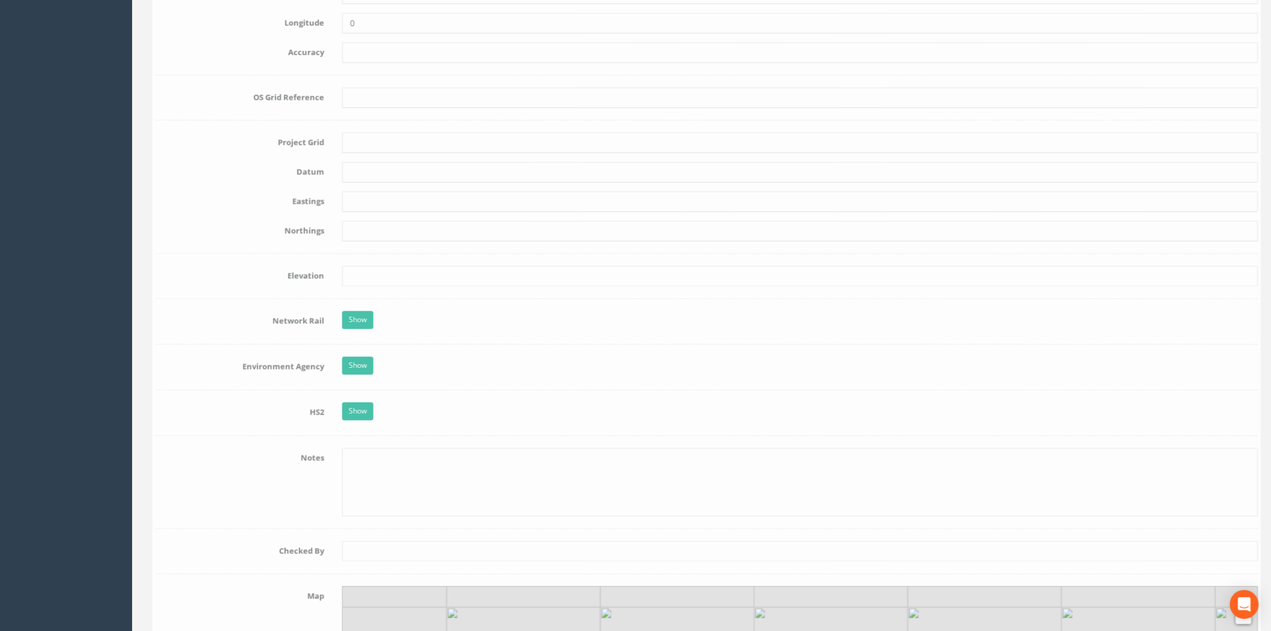
click at [381, 158] on form "Cancel Save Delete Job Number TD15639 Job Number Suffix 076 - Mossford Survey D…" at bounding box center [701, 263] width 1103 height 1832
click at [382, 154] on form "Cancel Save Delete Job Number TD15639 Job Number Suffix 076 - Mossford Survey D…" at bounding box center [701, 263] width 1103 height 1832
click at [391, 150] on input "text" at bounding box center [795, 143] width 916 height 20
type input "OSGB"
click at [371, 202] on input "text" at bounding box center [795, 202] width 916 height 20
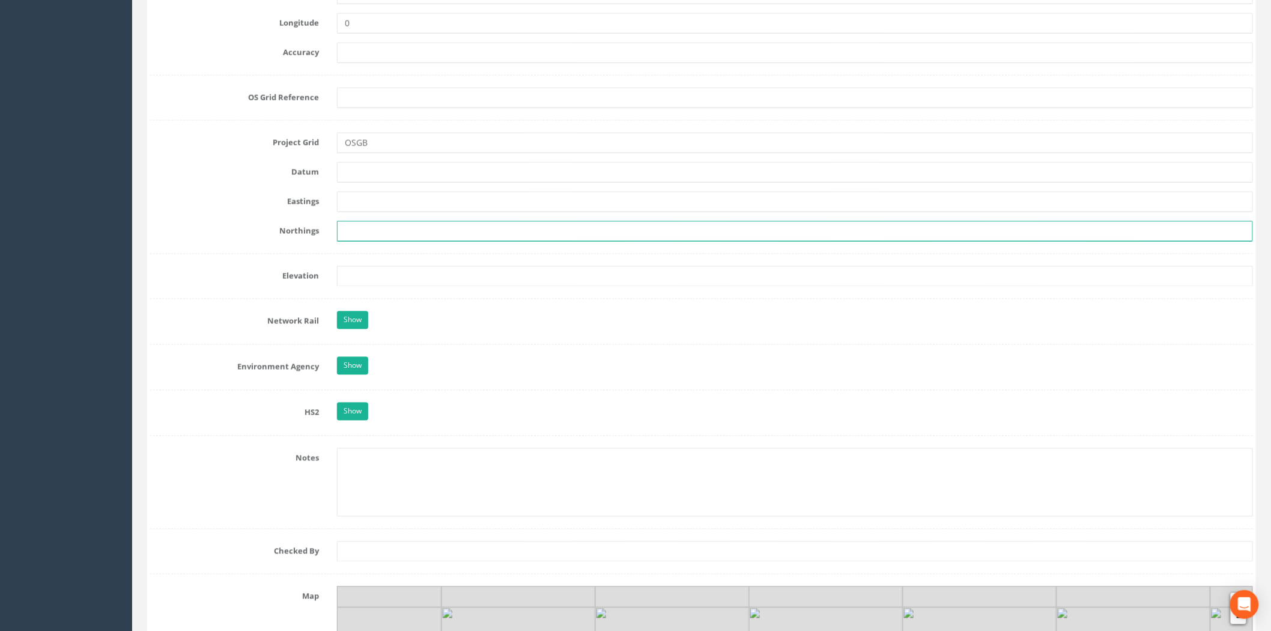
click at [385, 229] on input "text" at bounding box center [795, 231] width 916 height 20
paste input "863293.982"
type input "863293.982"
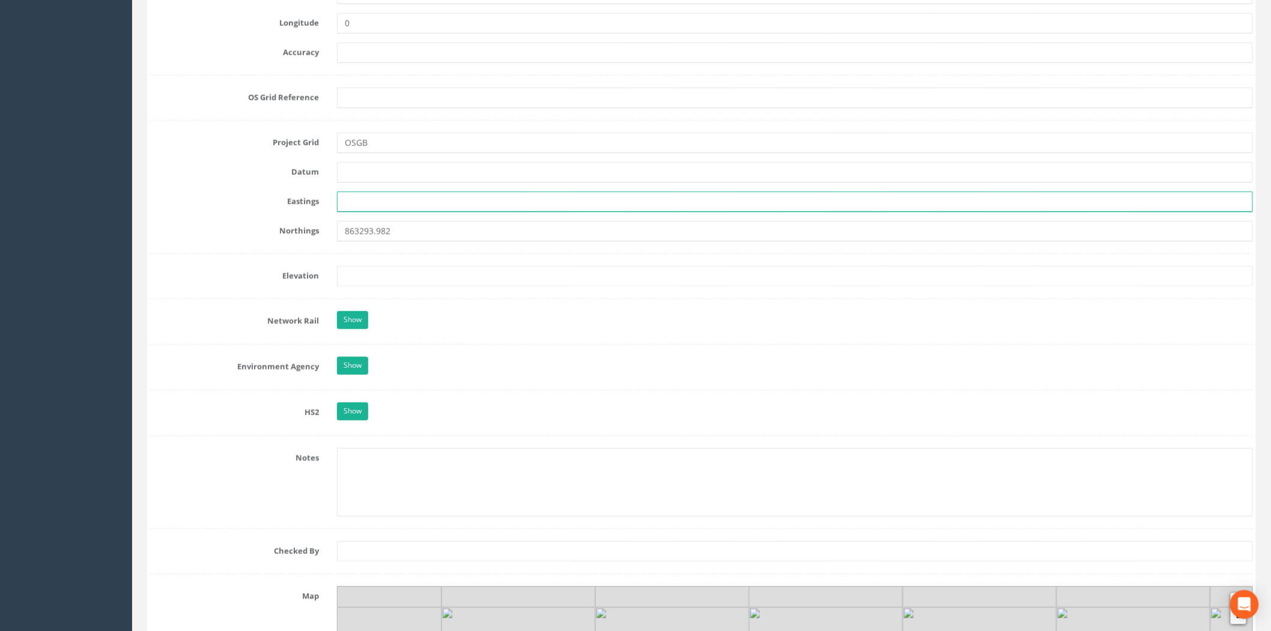
click at [365, 207] on input "text" at bounding box center [795, 202] width 916 height 20
paste input "233040.154"
type input "233040.154"
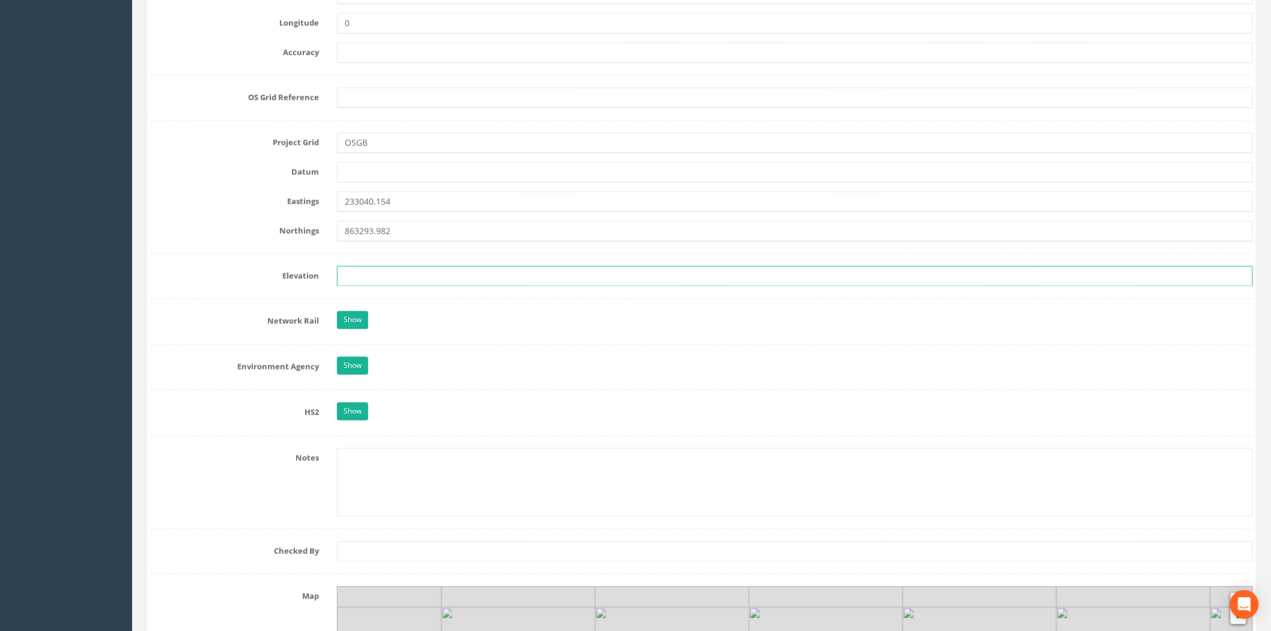
click at [361, 272] on input "text" at bounding box center [795, 276] width 916 height 20
paste input "93.623"
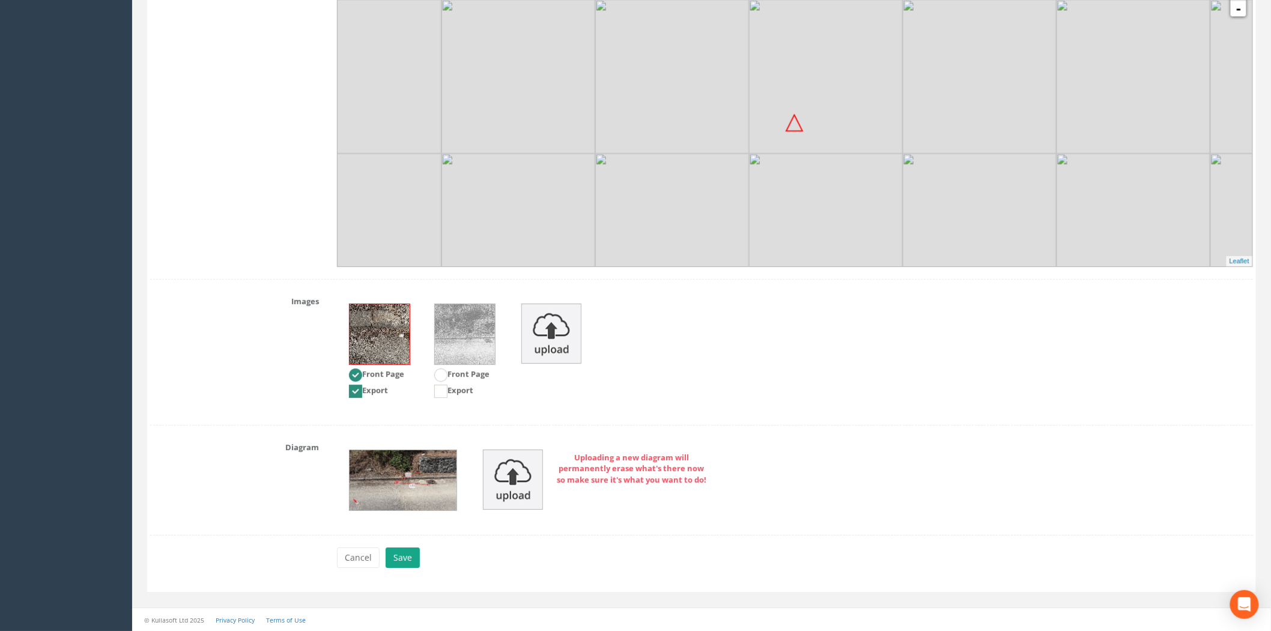
type input "93.623"
click at [394, 487] on button "Save" at bounding box center [403, 557] width 34 height 20
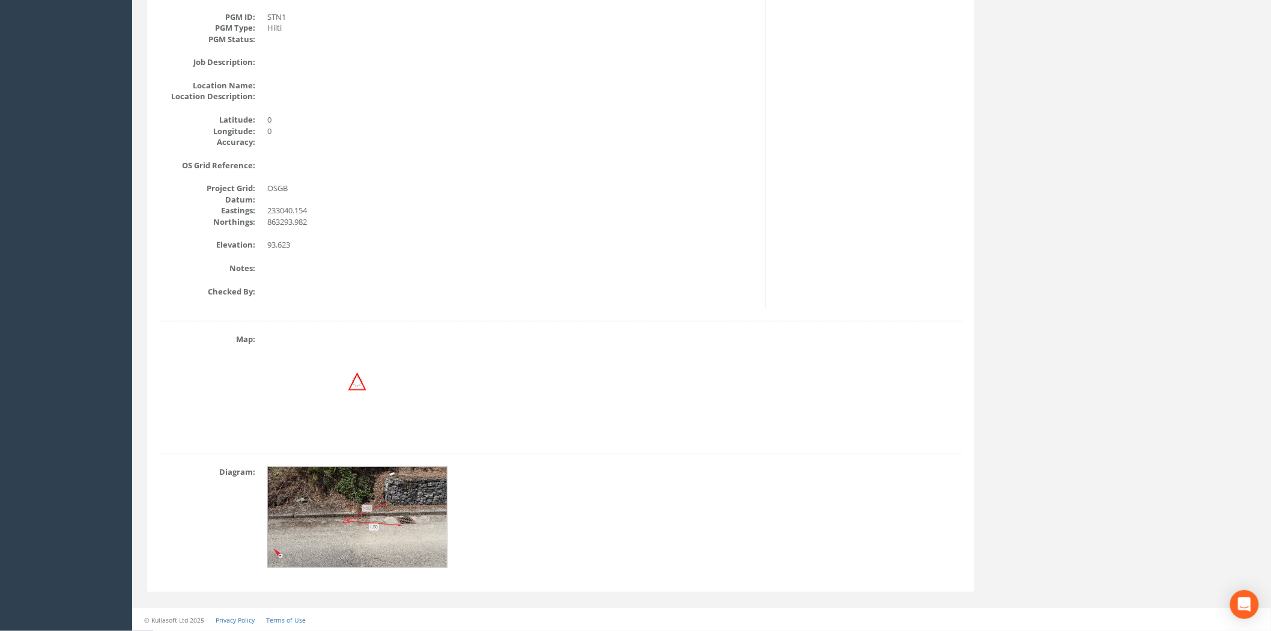
scroll to position [0, 0]
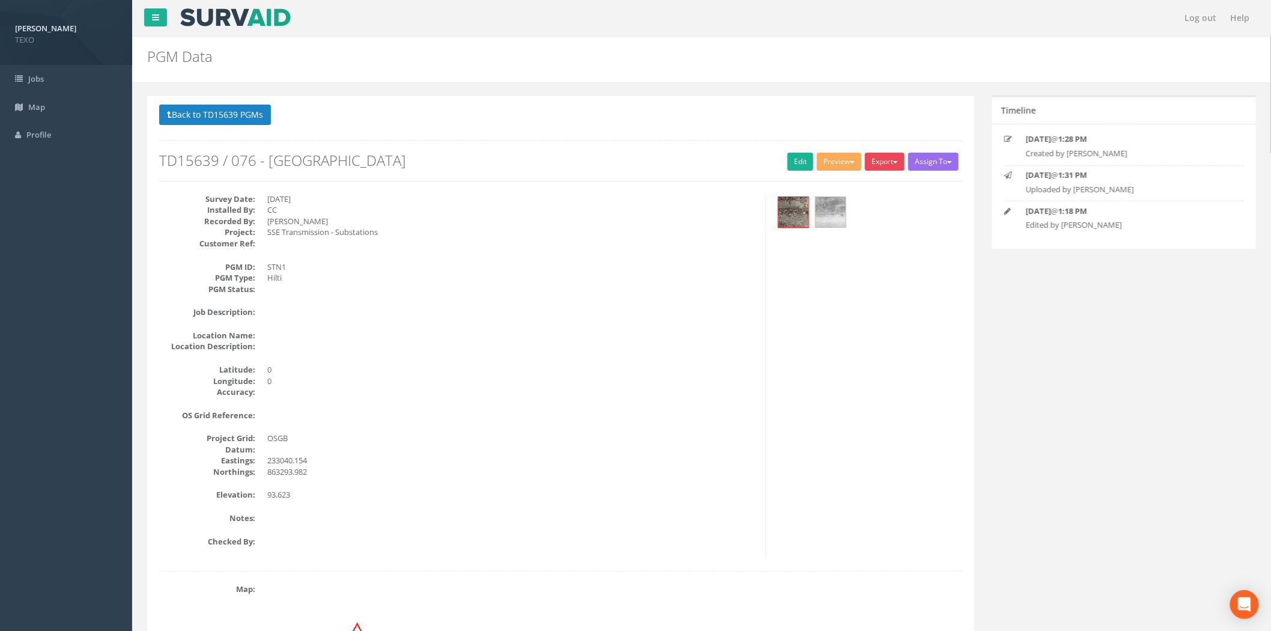
click at [892, 165] on button "Export" at bounding box center [885, 162] width 40 height 18
click at [869, 389] on link "SurvAid Generic Grid" at bounding box center [859, 385] width 94 height 19
